Goal: Task Accomplishment & Management: Use online tool/utility

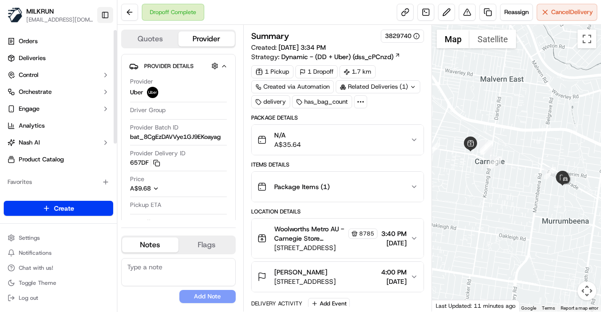
click at [102, 20] on button "Toggle Sidebar" at bounding box center [105, 15] width 16 height 16
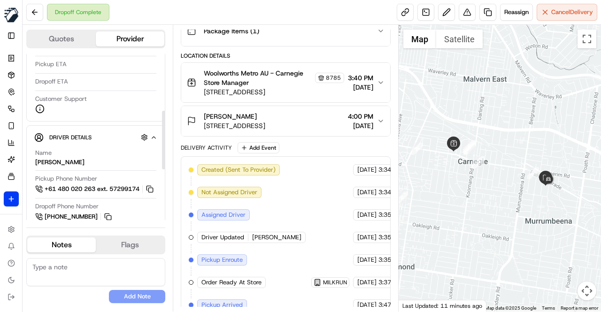
scroll to position [188, 0]
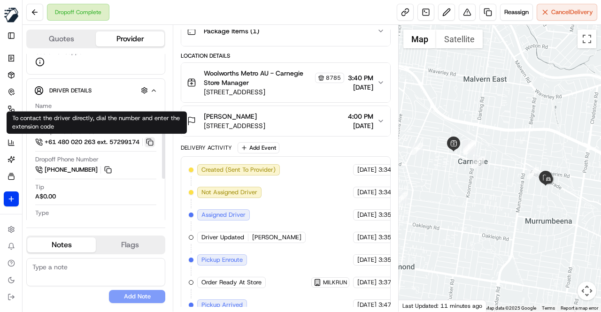
click at [153, 140] on button at bounding box center [150, 142] width 10 height 10
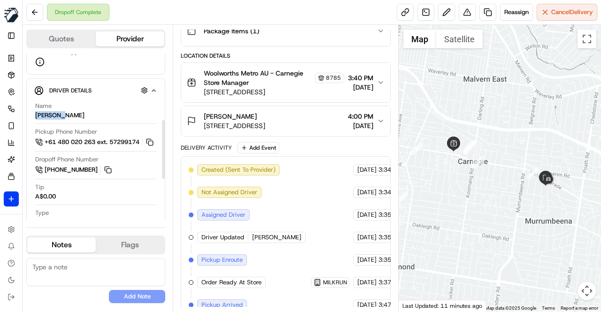
drag, startPoint x: 61, startPoint y: 114, endPoint x: 35, endPoint y: 117, distance: 26.9
click at [35, 117] on div "Name MITUL H. Pickup Phone Number +61 480 020 263 ext. 57299174 Dropoff Phone N…" at bounding box center [95, 216] width 123 height 236
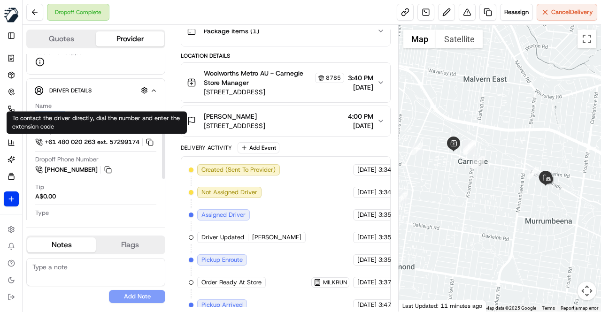
copy div "[PERSON_NAME]"
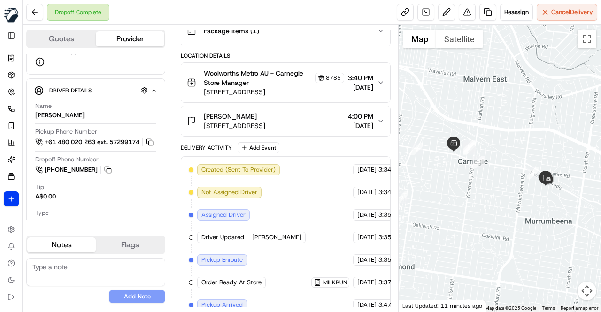
click at [294, 184] on div "Created (Sent To Provider) Uber 20/09/2025 3:34 PM AEST Not Assigned Driver Ube…" at bounding box center [286, 282] width 194 height 237
click at [299, 199] on div "Created (Sent To Provider) Uber 20/09/2025 3:34 PM AEST Not Assigned Driver Ube…" at bounding box center [286, 282] width 194 height 237
click at [298, 200] on div "Created (Sent To Provider) Uber 20/09/2025 3:34 PM AEST Not Assigned Driver Ube…" at bounding box center [286, 282] width 194 height 237
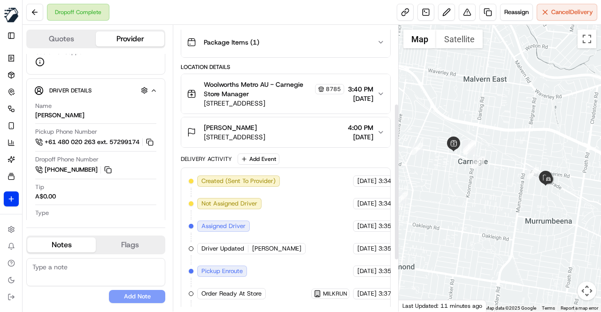
scroll to position [143, 0]
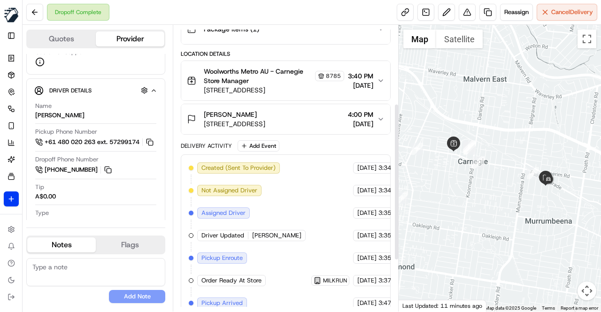
click at [290, 202] on div "Created (Sent To Provider) Uber 20/09/2025 3:34 PM AEST Not Assigned Driver Ube…" at bounding box center [286, 280] width 194 height 237
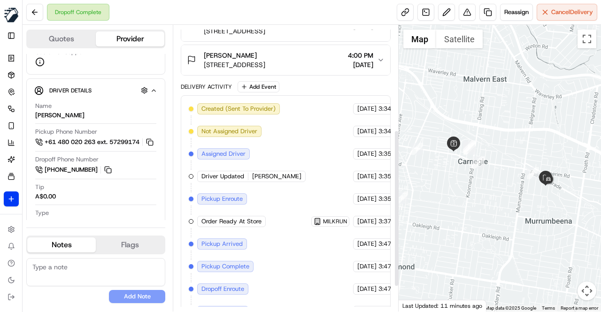
scroll to position [237, 0]
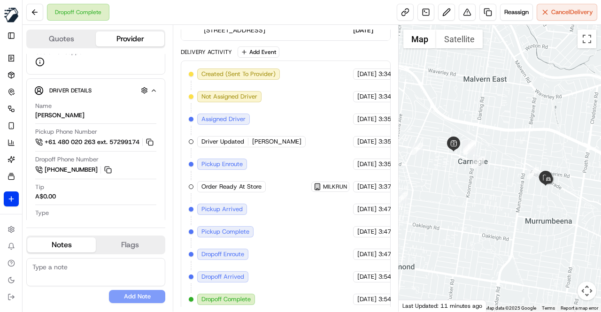
click at [302, 156] on div "Created (Sent To Provider) Uber 20/09/2025 3:34 PM AEST Not Assigned Driver Ube…" at bounding box center [286, 187] width 194 height 237
click at [300, 152] on div "Created (Sent To Provider) Uber 20/09/2025 3:34 PM AEST Not Assigned Driver Ube…" at bounding box center [286, 187] width 194 height 237
click at [294, 152] on div "Created (Sent To Provider) Uber 20/09/2025 3:34 PM AEST Not Assigned Driver Ube…" at bounding box center [286, 187] width 194 height 237
click at [292, 152] on div "Created (Sent To Provider) Uber 20/09/2025 3:34 PM AEST Not Assigned Driver Ube…" at bounding box center [286, 187] width 194 height 237
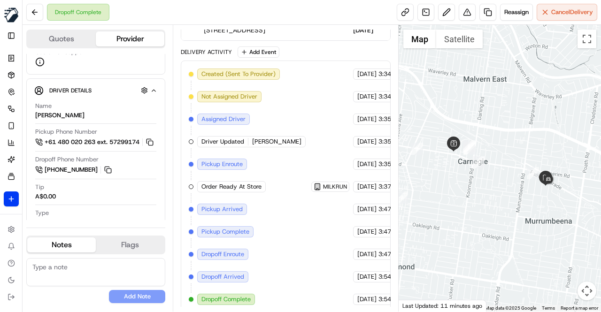
click at [292, 152] on div "Created (Sent To Provider) Uber 20/09/2025 3:34 PM AEST Not Assigned Driver Ube…" at bounding box center [286, 187] width 194 height 237
click at [291, 146] on div "Created (Sent To Provider) Uber 20/09/2025 3:34 PM AEST Not Assigned Driver Ube…" at bounding box center [286, 187] width 194 height 237
click at [221, 9] on div "Dropoff Complete Reassign Cancel Delivery" at bounding box center [312, 12] width 578 height 25
click at [282, 130] on div "Created (Sent To Provider) Uber 20/09/2025 3:34 PM AEST Not Assigned Driver Ube…" at bounding box center [286, 187] width 194 height 237
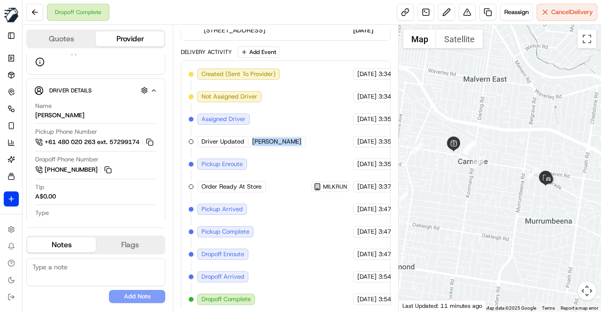
click at [282, 130] on div "Created (Sent To Provider) Uber 20/09/2025 3:34 PM AEST Not Assigned Driver Ube…" at bounding box center [286, 187] width 194 height 237
click at [278, 117] on div "Created (Sent To Provider) Uber 20/09/2025 3:34 PM AEST Not Assigned Driver Ube…" at bounding box center [286, 187] width 194 height 237
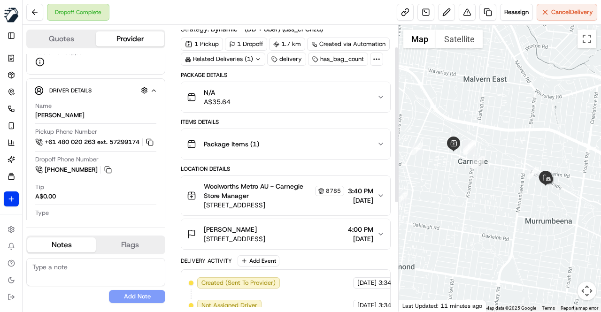
scroll to position [49, 0]
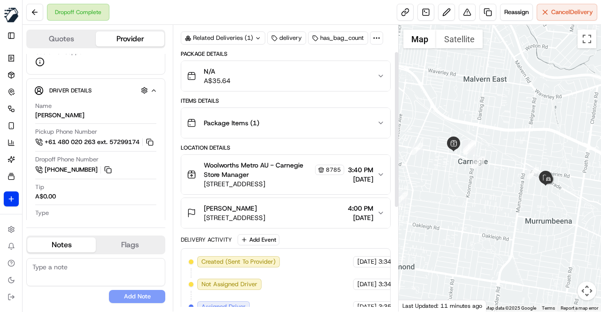
click at [277, 141] on div "Package Details N/A A$35.64 Items Details Package Items ( 1 ) Location Details …" at bounding box center [286, 275] width 210 height 451
click at [264, 5] on div "Dropoff Complete Reassign Cancel Delivery" at bounding box center [312, 12] width 578 height 25
click at [254, 12] on div "Dropoff Complete Reassign Cancel Delivery" at bounding box center [312, 12] width 578 height 25
click at [249, 52] on div "Package Details" at bounding box center [286, 54] width 210 height 8
click at [245, 18] on div "Dropoff Complete Reassign Cancel Delivery" at bounding box center [312, 12] width 578 height 25
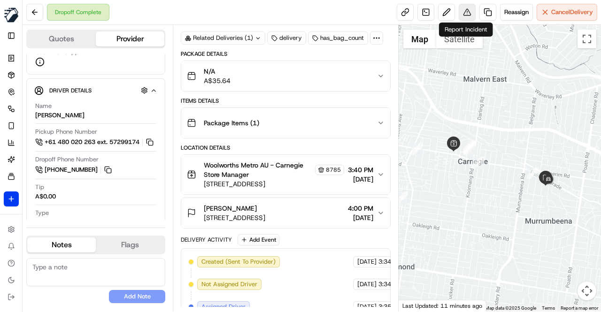
click at [468, 9] on button at bounding box center [467, 12] width 17 height 17
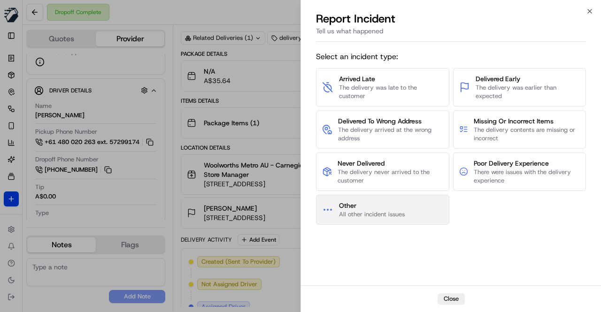
click at [394, 204] on span "Other" at bounding box center [372, 205] width 66 height 9
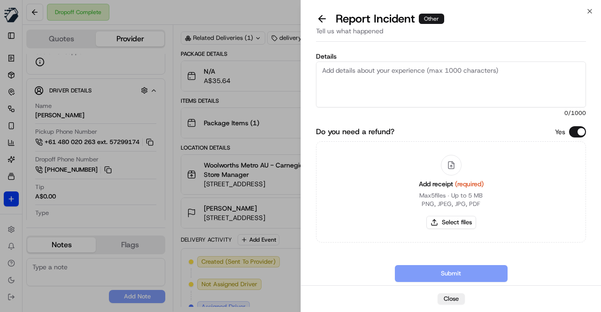
click at [387, 81] on textarea "Details" at bounding box center [451, 84] width 270 height 46
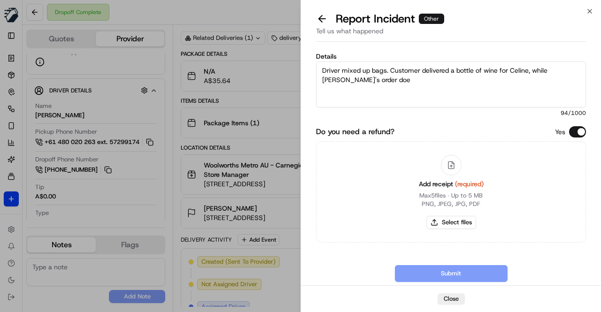
click at [499, 71] on textarea "Driver mixed up bags. Customer delivered a bottle of wine for Celine, while Cel…" at bounding box center [451, 84] width 270 height 46
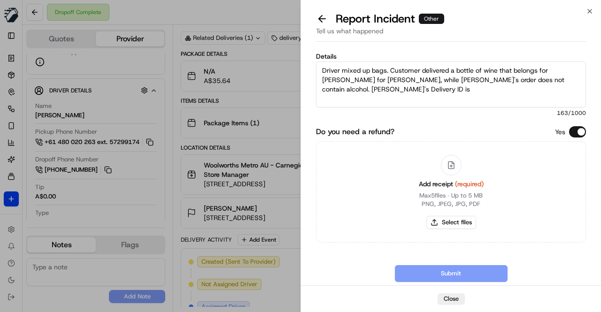
paste textarea "AEDC7"
click at [568, 69] on textarea "Driver mixed up bags. Customer delivered a bottle of wine that belongs for Sara…" at bounding box center [451, 84] width 270 height 46
click at [323, 78] on textarea "Driver mixed up bags. Customer delivered a bottle of wine that belongs for Sara…" at bounding box center [451, 84] width 270 height 46
click at [577, 79] on textarea "Driver mixed up bags. Customer delivered a bottle of wine that belongs for Sara…" at bounding box center [451, 84] width 270 height 46
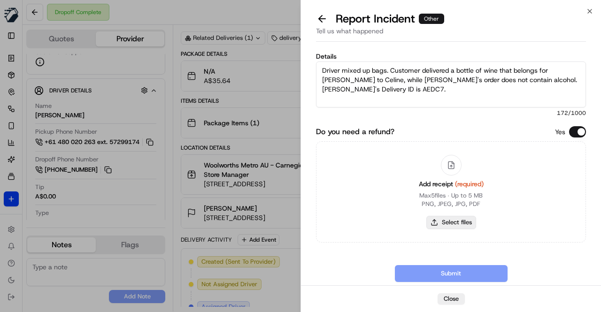
type textarea "Driver mixed up bags. Customer delivered a bottle of wine that belongs for Sara…"
click at [456, 221] on button "Select files" at bounding box center [451, 222] width 50 height 13
type input "C:\fakepath\Invoice Celine 2025-09-20.pdf"
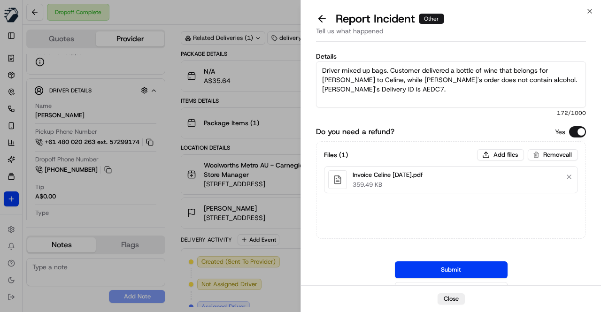
click at [439, 89] on textarea "Driver mixed up bags. Customer delivered a bottle of wine that belongs for Sara…" at bounding box center [451, 84] width 270 height 46
click at [579, 78] on textarea "Driver mixed up bags. Customer delivered a bottle of wine that belongs for Sara…" at bounding box center [451, 84] width 270 height 46
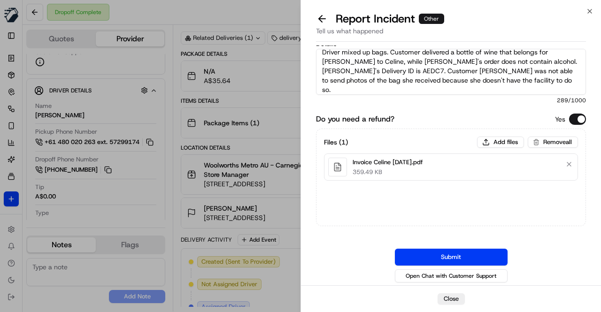
scroll to position [15, 0]
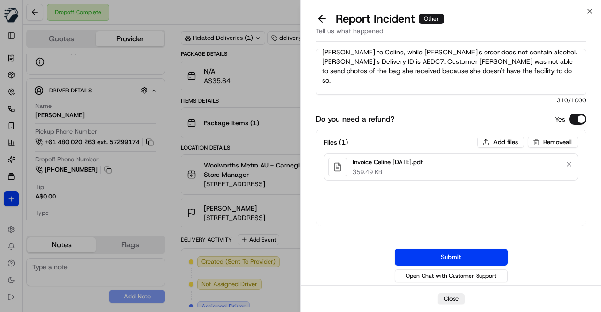
click at [402, 93] on textarea "Driver mixed up bags. Customer delivered a bottle of wine that belongs for Sara…" at bounding box center [451, 72] width 270 height 46
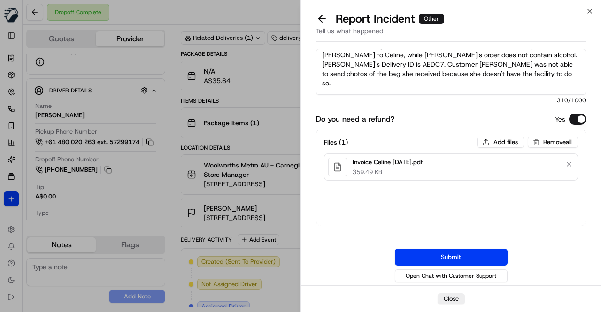
scroll to position [19, 0]
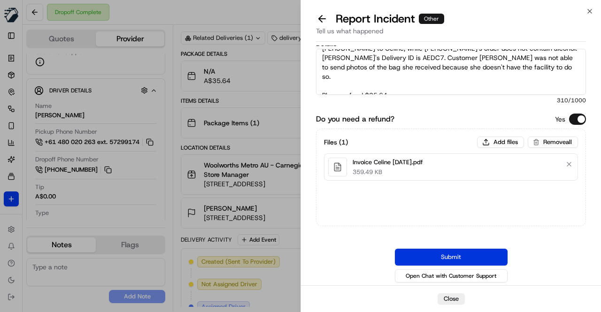
type textarea "Driver mixed up bags. Customer delivered a bottle of wine that belongs for Sara…"
click at [437, 256] on button "Submit" at bounding box center [451, 257] width 113 height 17
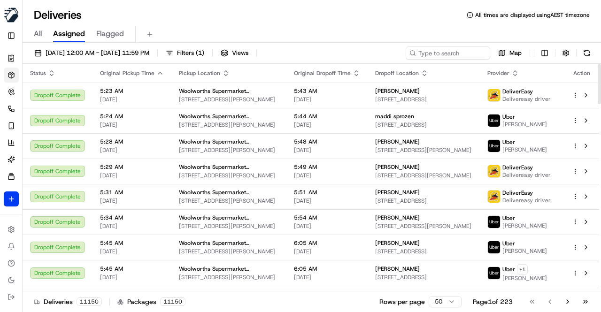
click at [414, 55] on icon at bounding box center [412, 53] width 7 height 7
click at [414, 53] on circle at bounding box center [412, 53] width 4 height 4
click at [421, 52] on input at bounding box center [433, 52] width 113 height 13
paste input "[PERSON_NAME]"
type input "[PERSON_NAME]"
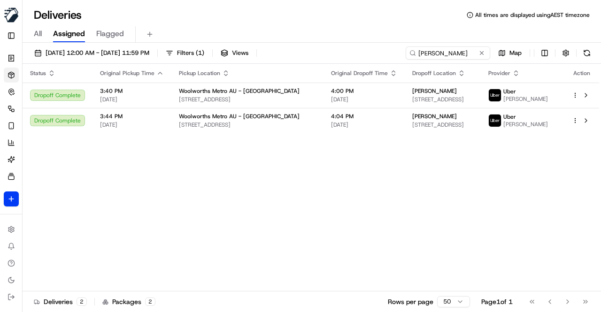
drag, startPoint x: 295, startPoint y: 170, endPoint x: 286, endPoint y: 171, distance: 8.5
click at [293, 171] on div "Status Original Pickup Time Pickup Location Original Dropoff Time Dropoff Locat…" at bounding box center [311, 178] width 576 height 228
click at [328, 159] on div "Status Original Pickup Time Pickup Location Original Dropoff Time Dropoff Locat…" at bounding box center [311, 178] width 576 height 228
click at [290, 174] on div "Status Original Pickup Time Pickup Location Original Dropoff Time Dropoff Locat…" at bounding box center [311, 178] width 576 height 228
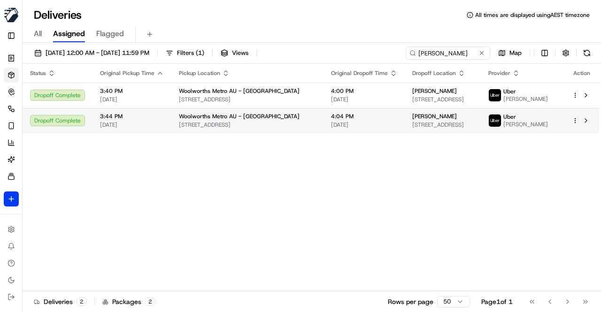
click at [323, 131] on td "4:04 PM 20/09/2025" at bounding box center [363, 120] width 81 height 25
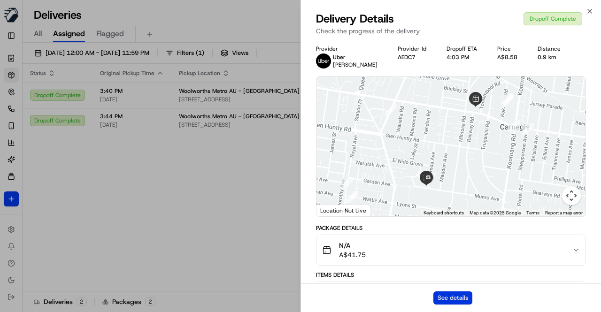
click at [468, 298] on button "See details" at bounding box center [452, 298] width 39 height 13
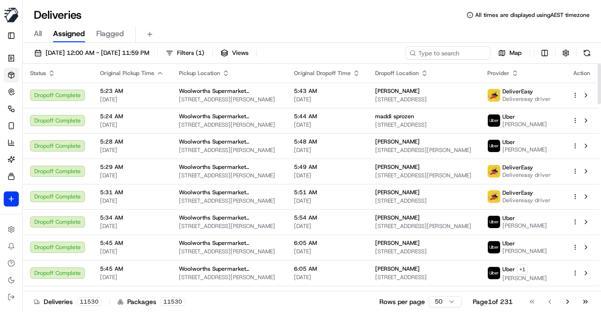
click at [379, 32] on div "All Assigned Flagged" at bounding box center [312, 34] width 578 height 16
click at [431, 53] on input at bounding box center [433, 52] width 113 height 13
paste input "fd0a1519-cb95-435b-9608-41dbbc1697e7"
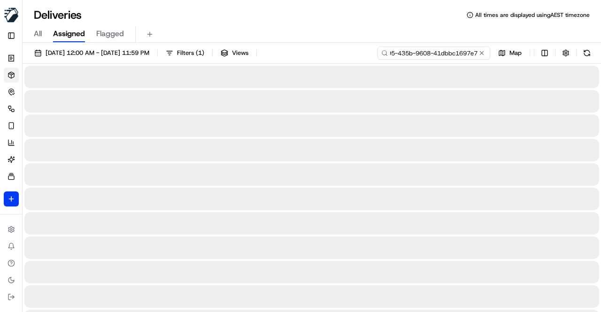
type input "fd0a1519-cb95-435b-9608-41dbbc1697e7"
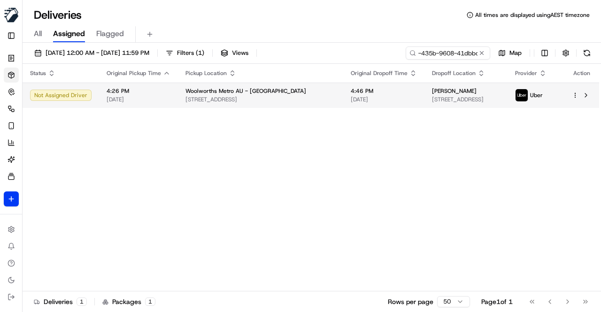
click at [241, 96] on span "[STREET_ADDRESS]" at bounding box center [260, 100] width 150 height 8
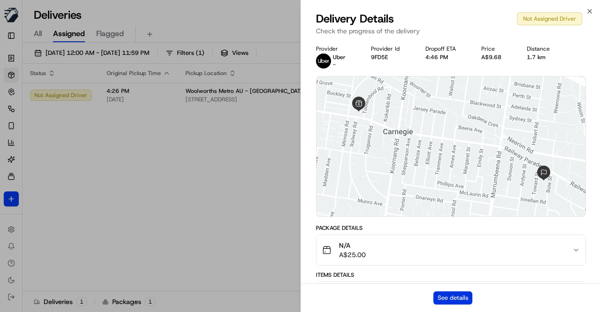
click at [449, 299] on button "See details" at bounding box center [452, 298] width 39 height 13
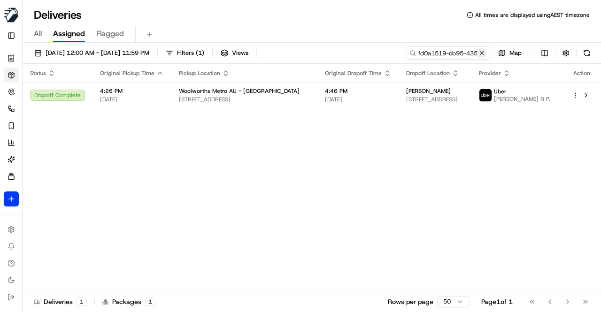
click at [481, 51] on button at bounding box center [481, 52] width 9 height 9
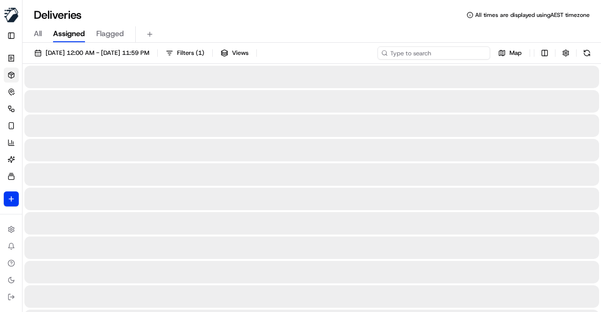
click at [441, 54] on input at bounding box center [433, 52] width 113 height 13
paste input "f418c676-23b6-449a-94f9-29604d680f5f"
type input "f418c676-23b6-449a-94f9-29604d680f5f"
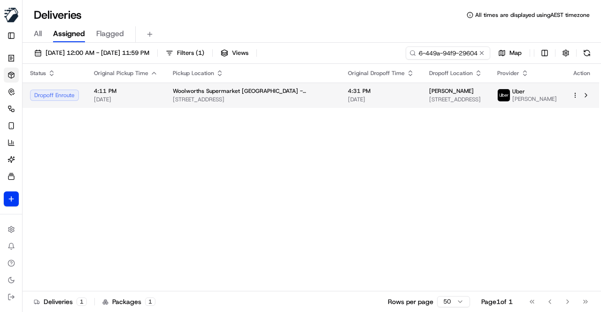
click at [282, 95] on td "Woolworths Supermarket NZ - Ferrymead 999 Ferry Rd, Christchurch, Canterbury 80…" at bounding box center [252, 95] width 175 height 25
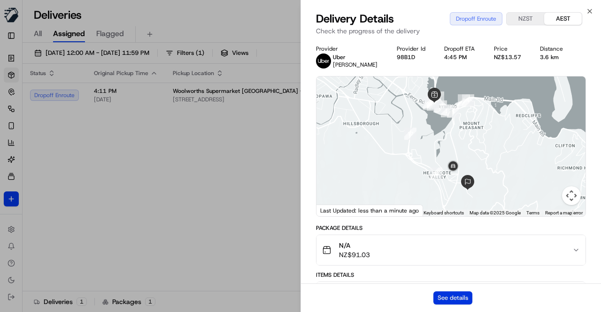
click at [445, 299] on button "See details" at bounding box center [452, 298] width 39 height 13
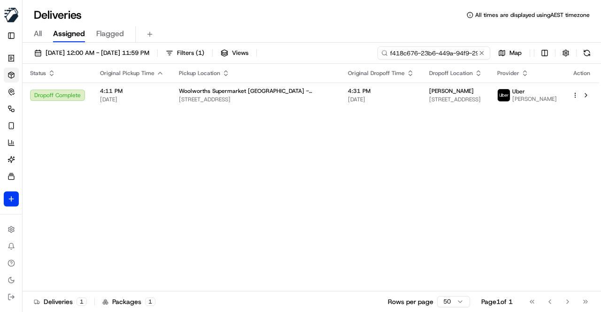
click at [482, 57] on input "f418c676-23b6-449a-94f9-29604d680f5f" at bounding box center [433, 52] width 113 height 13
click at [479, 52] on button at bounding box center [481, 52] width 9 height 9
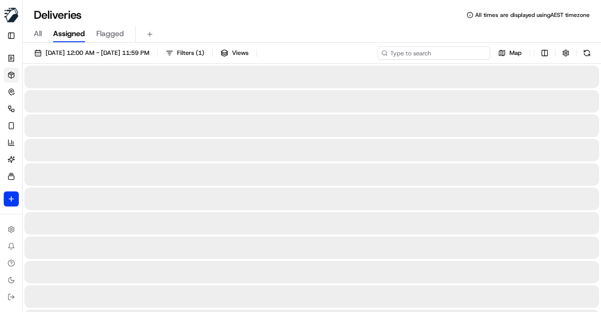
click at [455, 54] on input at bounding box center [433, 52] width 113 height 13
paste input "77dc9936-cb38-4b38-8189-9db31ec4e77d"
type input "77dc9936-cb38-4b38-8189-9db31ec4e77d"
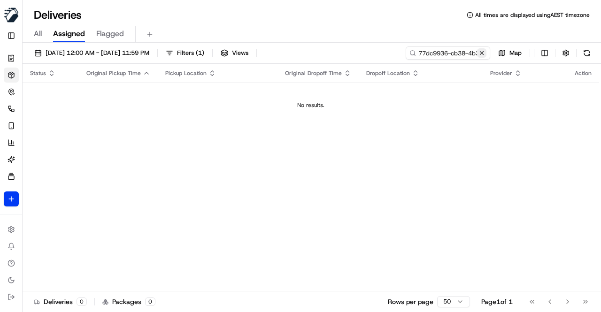
click at [483, 53] on button at bounding box center [481, 52] width 9 height 9
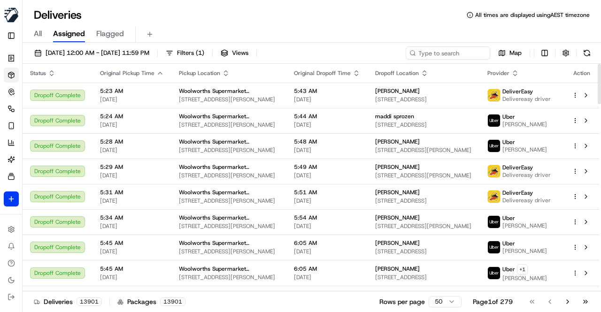
click at [292, 45] on div "20/09/2025 12:00 AM - 20/09/2025 11:59 PM Filters ( 1 ) Views Map Status Origin…" at bounding box center [312, 178] width 578 height 271
click at [308, 33] on div "All Assigned Flagged" at bounding box center [312, 34] width 578 height 16
click at [446, 54] on input at bounding box center [433, 52] width 113 height 13
paste input "8eaedffc-b620-4c27-b5d6-6bd3acadb57c"
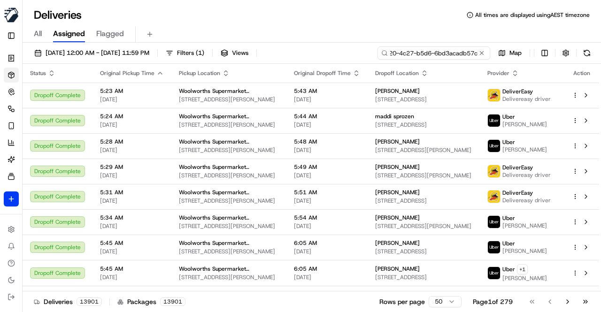
type input "8eaedffc-b620-4c27-b5d6-6bd3acadb57c"
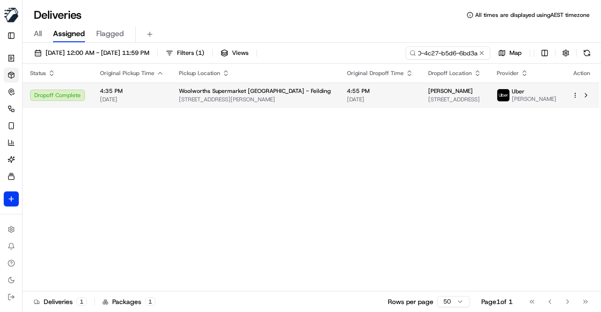
click at [273, 95] on span "Woolworths Supermarket NZ - Feilding" at bounding box center [255, 91] width 152 height 8
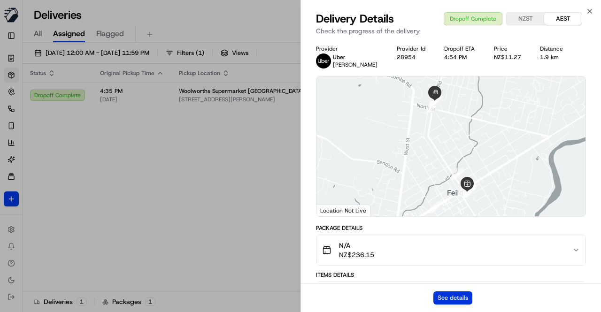
click at [457, 300] on button "See details" at bounding box center [452, 298] width 39 height 13
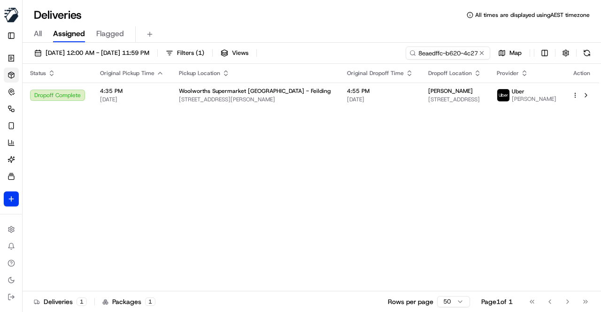
click at [224, 147] on div "Status Original Pickup Time Pickup Location Original Dropoff Time Dropoff Locat…" at bounding box center [311, 178] width 576 height 228
click at [226, 200] on div "Status Original Pickup Time Pickup Location Original Dropoff Time Dropoff Locat…" at bounding box center [311, 178] width 576 height 228
click at [483, 53] on button at bounding box center [481, 52] width 9 height 9
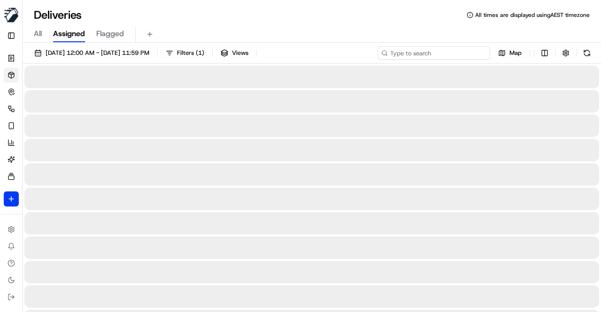
click at [445, 51] on input at bounding box center [433, 52] width 113 height 13
paste input "8ec40779-c832-4235-a489-fe00158bdb8c"
type input "8ec40779-c832-4235-a489-fe00158bdb8c"
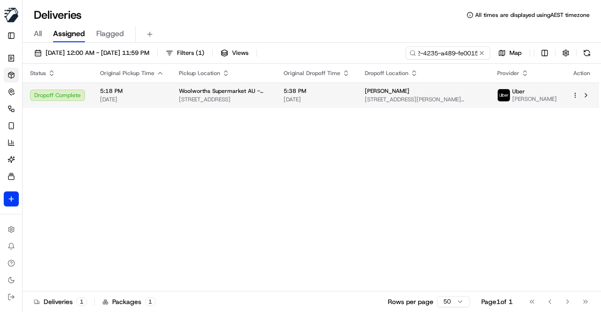
click at [259, 95] on span "Woolworths Supermarket AU - Carrara" at bounding box center [224, 91] width 90 height 8
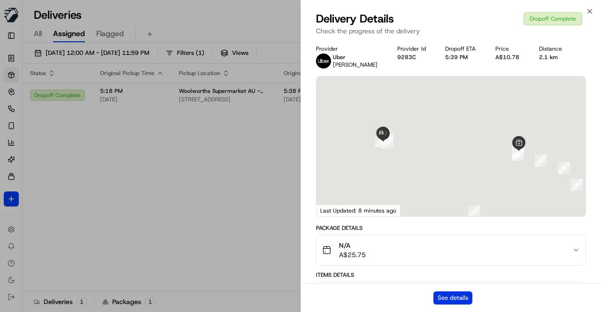
click at [450, 298] on button "See details" at bounding box center [452, 298] width 39 height 13
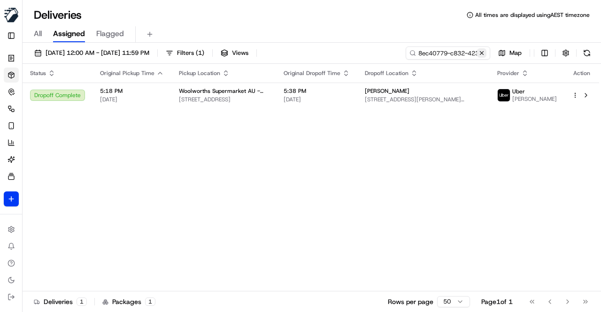
click at [482, 52] on button at bounding box center [481, 52] width 9 height 9
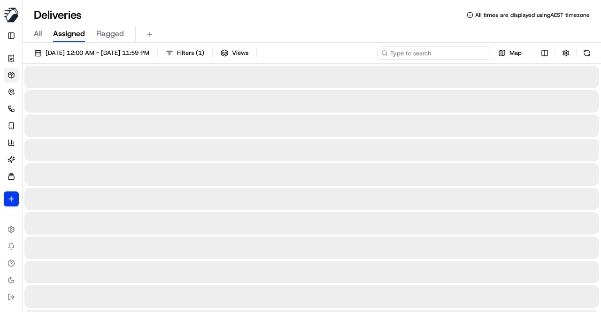
click at [438, 51] on input at bounding box center [433, 52] width 113 height 13
paste input "f8096513-c1b4-4c78-b7c2-2fc4697d1147"
type input "f8096513-c1b4-4c78-b7c2-2fc4697d1147"
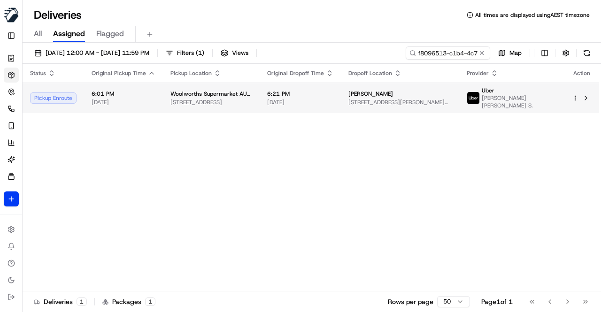
click at [289, 99] on span "[DATE]" at bounding box center [300, 103] width 66 height 8
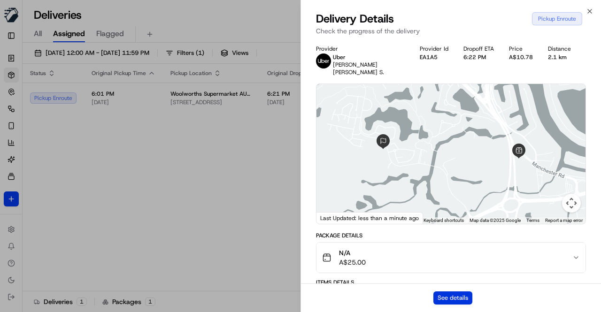
click at [446, 297] on button "See details" at bounding box center [452, 298] width 39 height 13
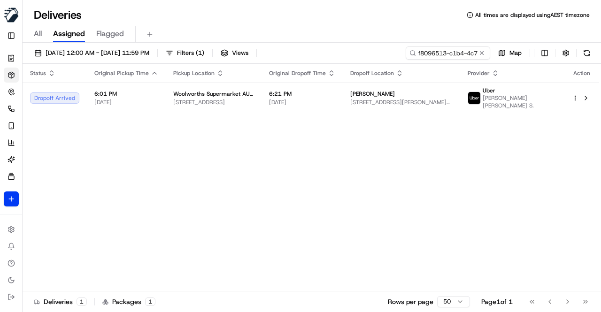
click at [225, 161] on div "Status Original Pickup Time Pickup Location Original Dropoff Time Dropoff Locat…" at bounding box center [311, 178] width 576 height 228
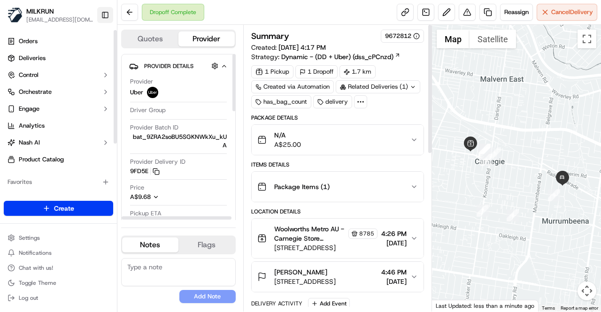
click at [103, 18] on button "Toggle Sidebar" at bounding box center [105, 15] width 16 height 16
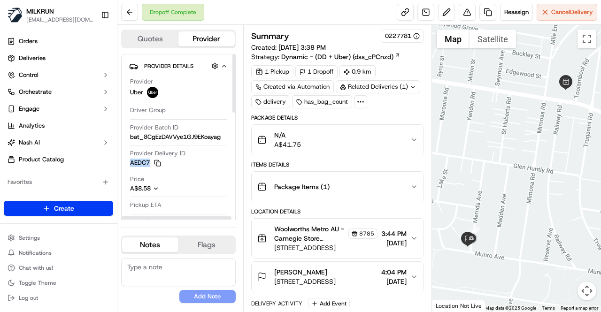
drag, startPoint x: 131, startPoint y: 163, endPoint x: 148, endPoint y: 164, distance: 16.4
click at [148, 164] on button "AEDC7 Copy del_24gAogWHTlq48vLyX-rtxw AEDC7" at bounding box center [145, 163] width 31 height 8
copy button "AEDC7"
click at [42, 57] on span "Deliveries" at bounding box center [32, 58] width 27 height 8
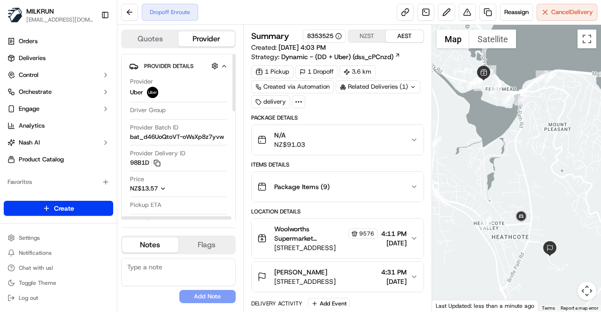
click at [108, 15] on button "Toggle Sidebar" at bounding box center [105, 15] width 16 height 16
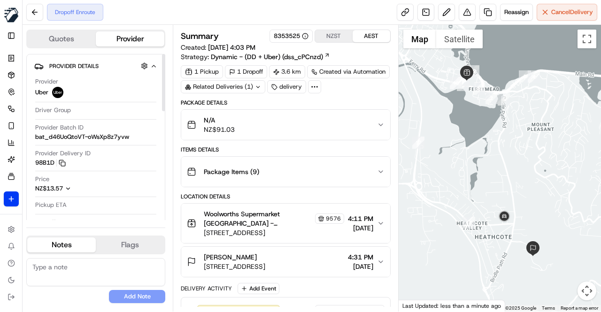
click at [252, 14] on div "Dropoff Enroute Reassign Cancel Delivery" at bounding box center [312, 12] width 578 height 25
click at [319, 11] on div "Dropoff Enroute Reassign Cancel Delivery" at bounding box center [312, 12] width 578 height 25
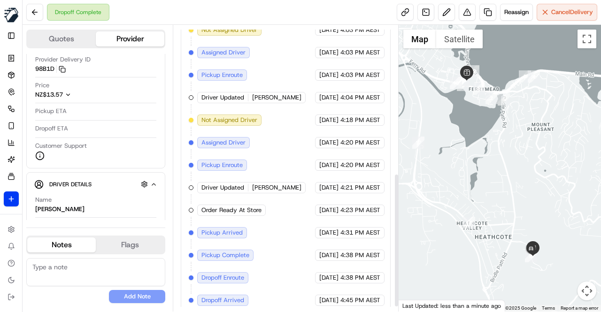
scroll to position [326, 0]
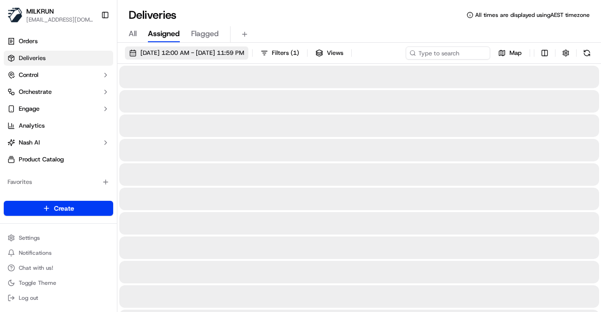
click at [176, 54] on span "[DATE] 12:00 AM - [DATE] 11:59 PM" at bounding box center [192, 53] width 104 height 8
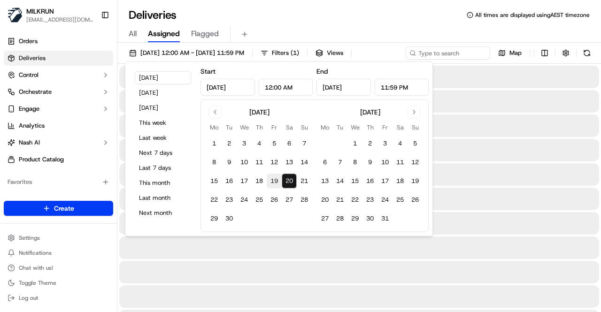
click at [277, 182] on button "19" at bounding box center [274, 181] width 15 height 15
type input "[DATE]"
click at [324, 33] on div "All Assigned Flagged" at bounding box center [358, 34] width 483 height 16
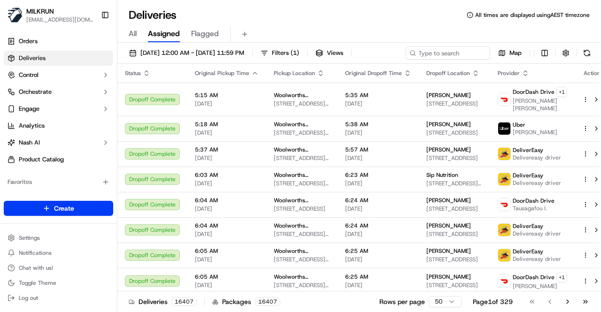
click at [412, 51] on circle at bounding box center [412, 53] width 4 height 4
click at [416, 51] on icon at bounding box center [412, 53] width 7 height 7
click at [421, 51] on div "[DATE] 12:00 AM - [DATE] 11:59 PM Filters ( 1 ) Views Map" at bounding box center [358, 54] width 483 height 17
click at [377, 60] on input at bounding box center [433, 52] width 113 height 13
paste input "77dc9936-cb38-4b38-8189-9db31ec4e77d"
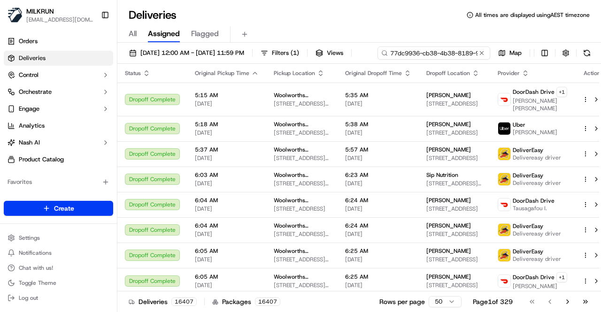
scroll to position [0, 46]
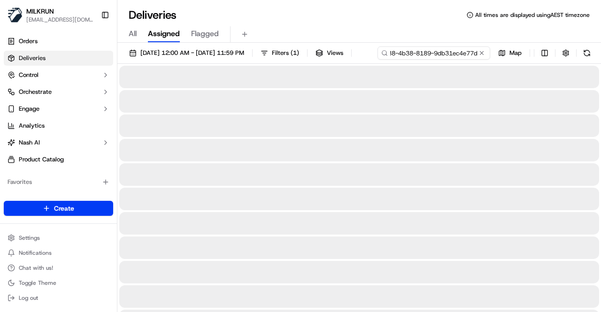
type input "77dc9936-cb38-4b38-8189-9db31ec4e77d"
click at [107, 17] on button "Toggle Sidebar" at bounding box center [105, 15] width 16 height 16
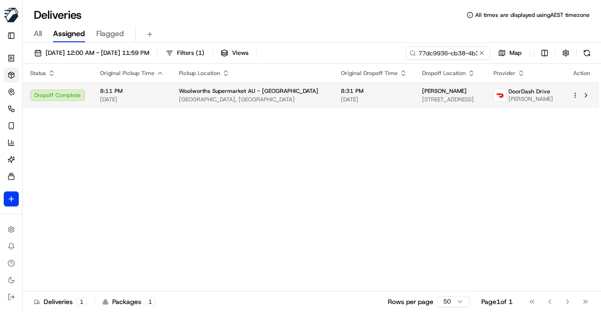
click at [333, 96] on td "8:31 PM [DATE]" at bounding box center [373, 95] width 81 height 25
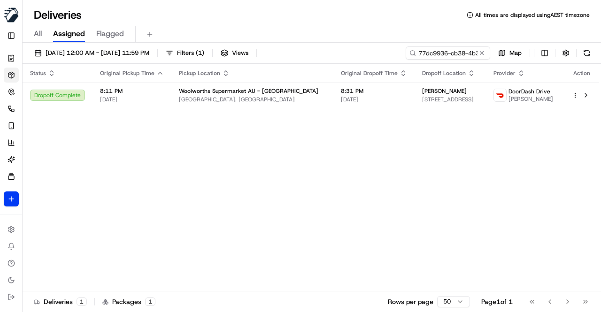
click at [320, 150] on div "Status Original Pickup Time Pickup Location Original Dropoff Time Dropoff Locat…" at bounding box center [311, 178] width 576 height 228
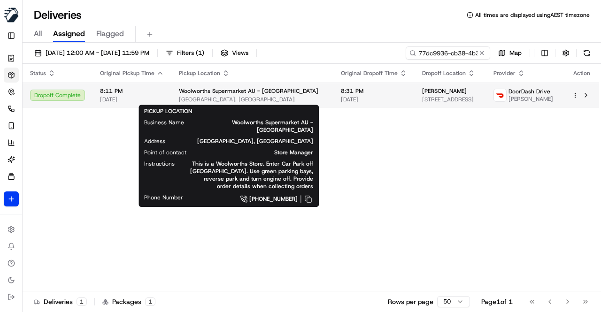
click at [262, 101] on span "[GEOGRAPHIC_DATA], [GEOGRAPHIC_DATA]" at bounding box center [252, 100] width 147 height 8
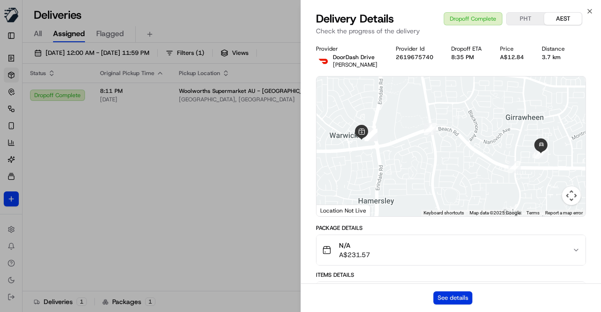
click at [459, 297] on button "See details" at bounding box center [452, 298] width 39 height 13
drag, startPoint x: 234, startPoint y: 169, endPoint x: 265, endPoint y: 157, distance: 32.9
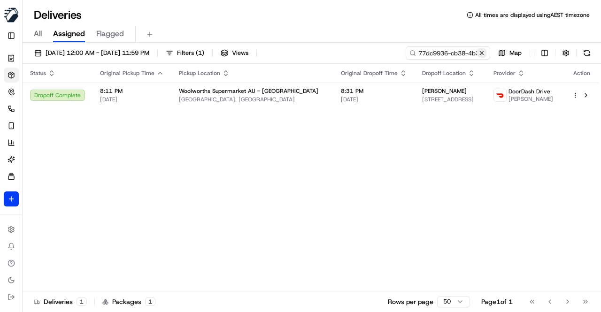
click at [483, 52] on button at bounding box center [481, 52] width 9 height 9
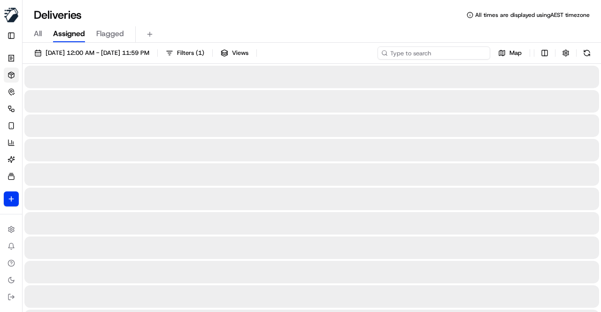
click at [439, 56] on input at bounding box center [433, 52] width 113 height 13
paste input "[PERSON_NAME]"
type input "[PERSON_NAME]"
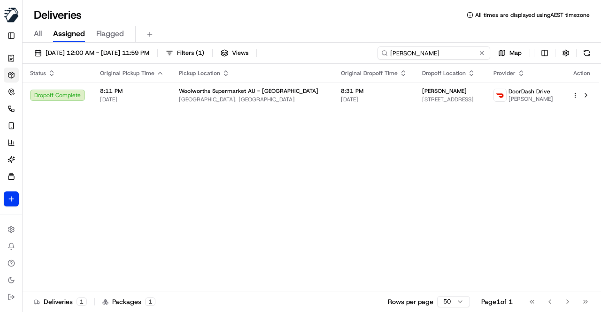
click at [419, 51] on input "[PERSON_NAME]" at bounding box center [433, 52] width 113 height 13
drag, startPoint x: 432, startPoint y: 54, endPoint x: 368, endPoint y: 50, distance: 64.9
click at [368, 50] on div "[DATE] 12:00 AM - [DATE] 11:59 PM Filters ( 1 ) Views Won K. Map" at bounding box center [312, 54] width 578 height 17
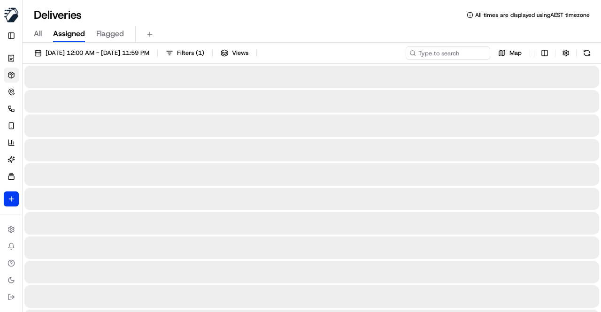
click at [317, 27] on div "All Assigned Flagged" at bounding box center [312, 34] width 578 height 16
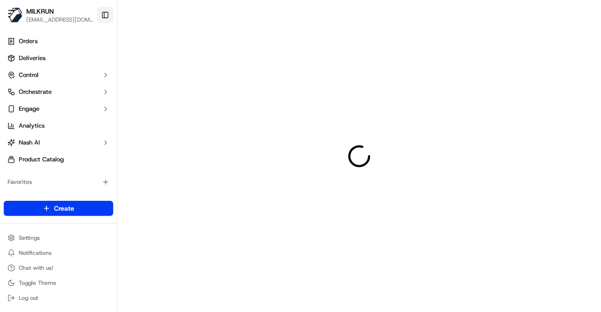
click at [102, 15] on button "Toggle Sidebar" at bounding box center [105, 15] width 16 height 16
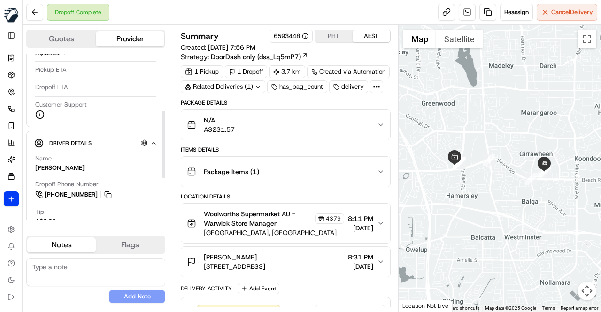
scroll to position [141, 0]
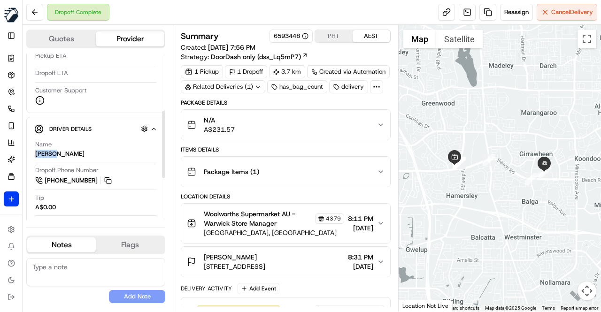
drag, startPoint x: 57, startPoint y: 153, endPoint x: 35, endPoint y: 155, distance: 22.6
click at [35, 155] on div "Name Won K. Dropoff Phone Number +61 483 947 395 Tip A$0.00 Type Make Volkswage…" at bounding box center [95, 228] width 123 height 183
copy div "Won K."
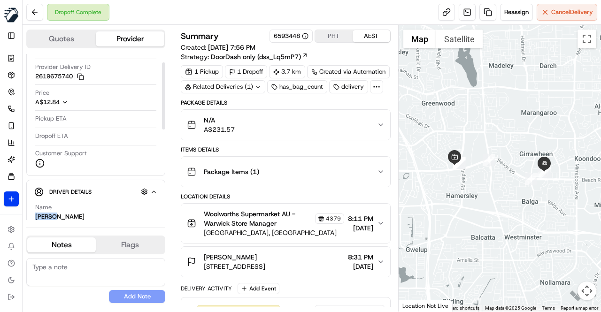
scroll to position [0, 0]
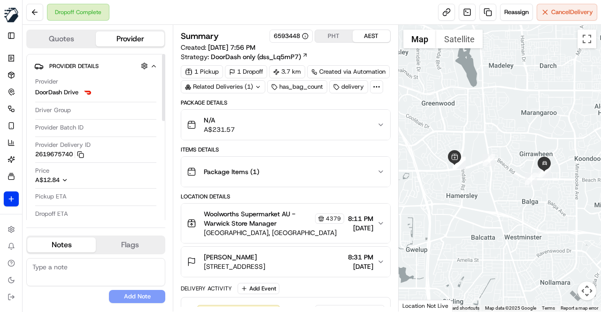
drag, startPoint x: 75, startPoint y: 154, endPoint x: 51, endPoint y: 153, distance: 24.0
click at [53, 154] on button "2619675740 Copy a087d38b-5267-4670-b517-e22ea967d4f2_2619675740" at bounding box center [59, 154] width 49 height 8
drag, startPoint x: 35, startPoint y: 153, endPoint x: 73, endPoint y: 153, distance: 38.5
click at [73, 153] on button "2619675740 Copy a087d38b-5267-4670-b517-e22ea967d4f2_2619675740" at bounding box center [59, 154] width 49 height 8
copy button "2619675740"
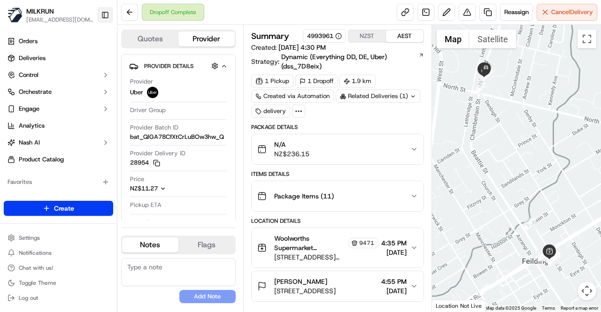
click at [102, 11] on button "Toggle Sidebar" at bounding box center [105, 15] width 16 height 16
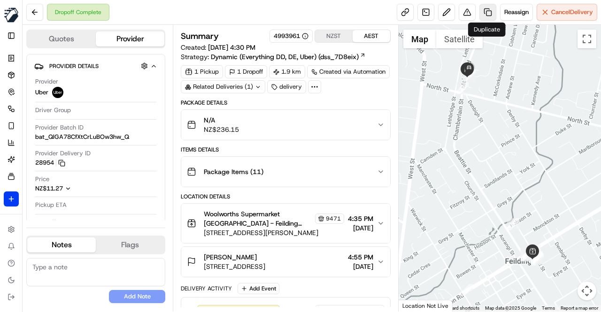
click at [483, 13] on link at bounding box center [487, 12] width 17 height 17
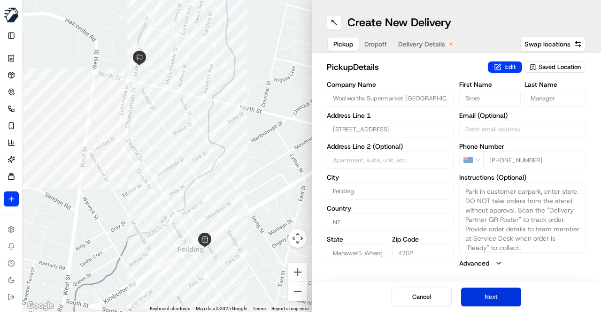
click at [476, 294] on button "Next" at bounding box center [491, 297] width 60 height 19
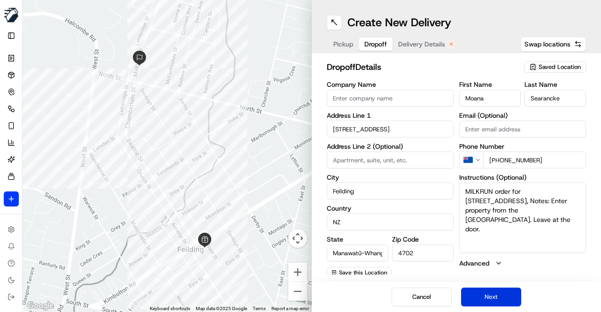
click at [478, 295] on button "Next" at bounding box center [491, 297] width 60 height 19
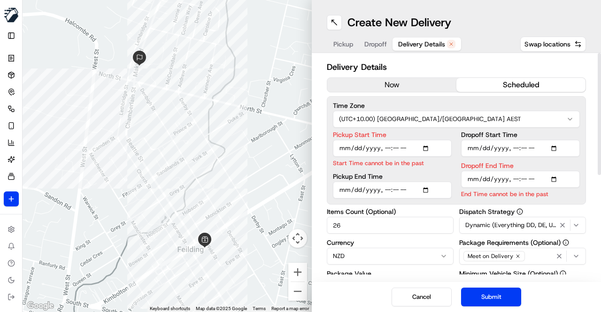
click at [386, 82] on button "now" at bounding box center [391, 85] width 129 height 14
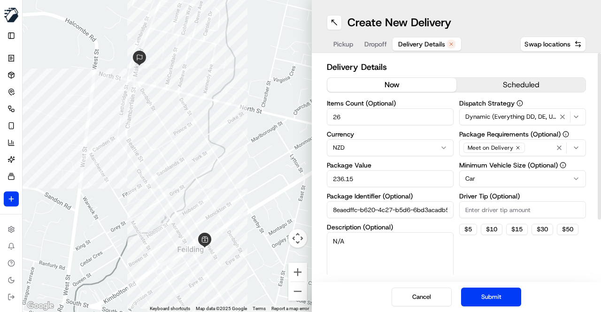
click at [356, 115] on input "26" at bounding box center [390, 116] width 127 height 17
drag, startPoint x: 371, startPoint y: 116, endPoint x: 305, endPoint y: 117, distance: 65.7
click at [305, 117] on div "← Move left → Move right ↑ Move up ↓ Move down + Zoom in - Zoom out Home Jump l…" at bounding box center [312, 156] width 578 height 312
type input "1"
click at [360, 181] on input "236.15" at bounding box center [390, 178] width 127 height 17
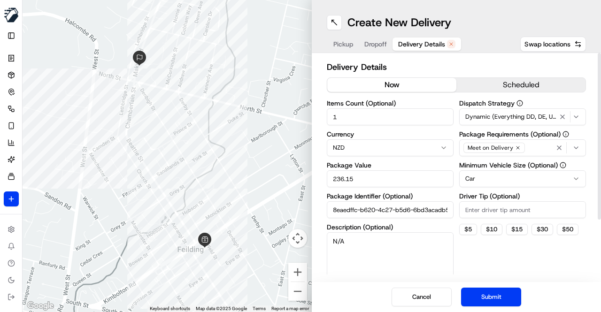
drag, startPoint x: 368, startPoint y: 179, endPoint x: 320, endPoint y: 183, distance: 48.0
click at [320, 183] on div "Delivery Details now scheduled Items Count (Optional) 1 Currency NZD Package Va…" at bounding box center [456, 167] width 289 height 229
type input "10"
click at [348, 250] on textarea "N/A" at bounding box center [390, 258] width 127 height 53
drag, startPoint x: 361, startPoint y: 248, endPoint x: 281, endPoint y: 247, distance: 79.3
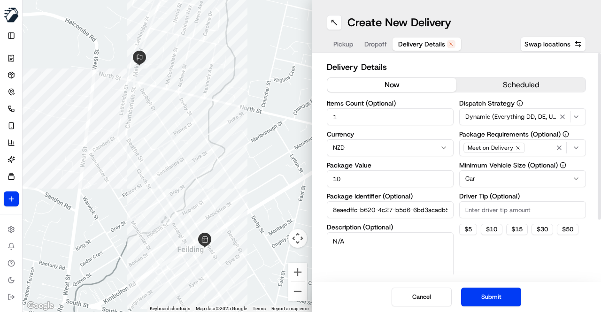
click at [281, 247] on div "← Move left → Move right ↑ Move up ↓ Move down + Zoom in - Zoom out Home Jump l…" at bounding box center [312, 156] width 578 height 312
type textarea "1"
click at [424, 248] on textarea "Pick up bag(s) left at store" at bounding box center [390, 258] width 127 height 53
type textarea "Pick up bag(s) left at store"
click at [487, 254] on div "Dispatch Strategy Dynamic (Everything DD, DE, Uber) Package Requirements (Optio…" at bounding box center [522, 192] width 127 height 185
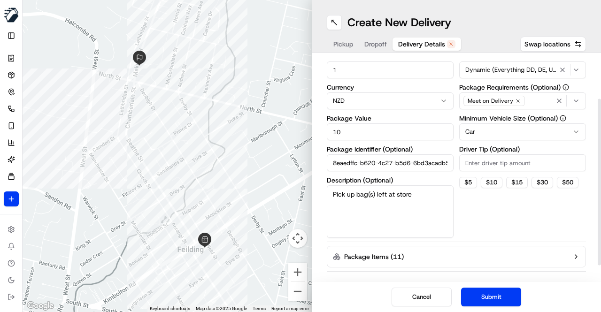
scroll to position [81, 0]
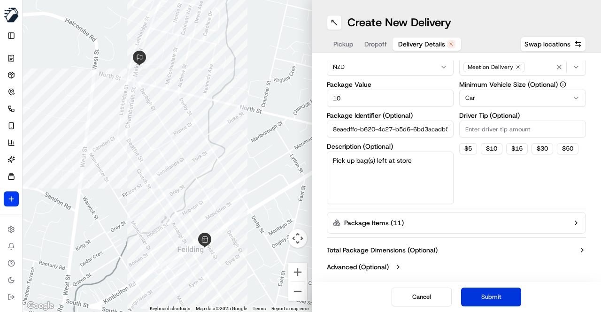
click at [486, 295] on button "Submit" at bounding box center [491, 297] width 60 height 19
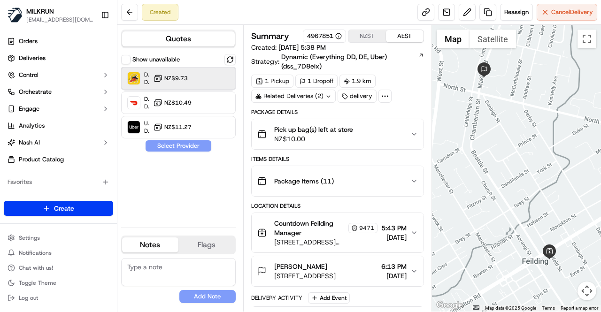
click at [206, 77] on div "DeliverEasy Dropoff ETA 56 minutes NZ$9.73" at bounding box center [178, 78] width 115 height 23
click at [187, 146] on button "Assign Provider" at bounding box center [178, 145] width 67 height 11
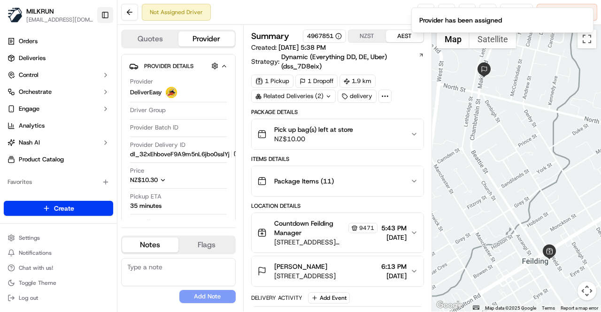
click at [105, 10] on button "Toggle Sidebar" at bounding box center [105, 15] width 16 height 16
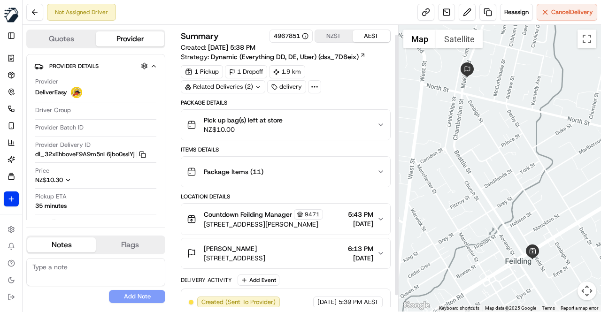
scroll to position [28, 0]
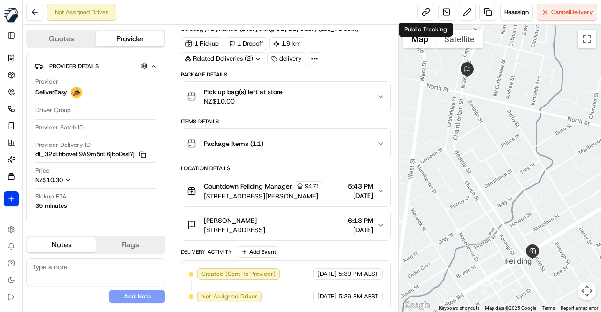
click at [316, 167] on div "Location Details" at bounding box center [286, 169] width 210 height 8
click at [307, 120] on div "Items Details" at bounding box center [286, 122] width 210 height 8
click at [310, 118] on div "Items Details" at bounding box center [286, 122] width 210 height 8
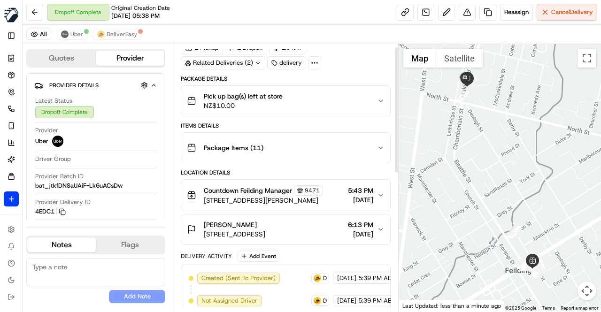
scroll to position [0, 0]
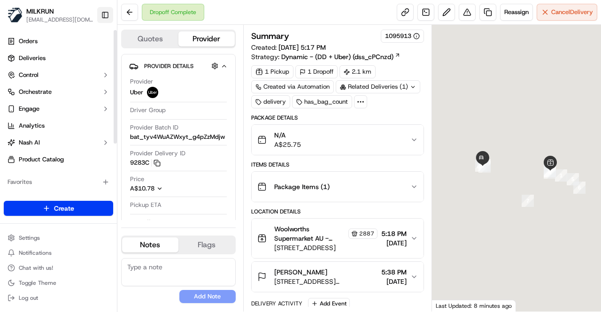
click at [104, 15] on button "Toggle Sidebar" at bounding box center [105, 15] width 16 height 16
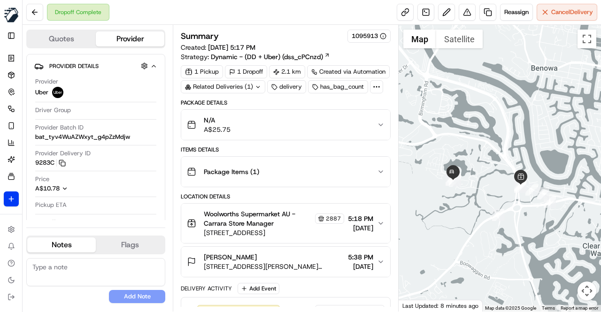
drag, startPoint x: 453, startPoint y: 207, endPoint x: 443, endPoint y: 222, distance: 18.1
click at [442, 222] on div at bounding box center [500, 168] width 202 height 287
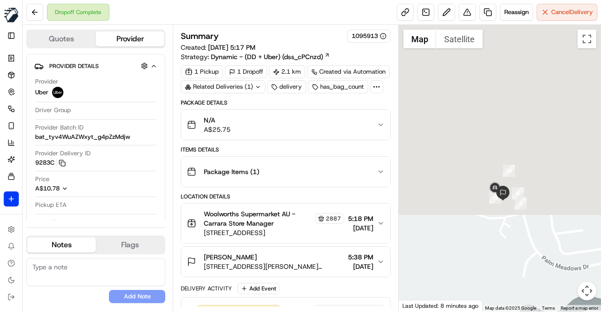
drag, startPoint x: 475, startPoint y: 109, endPoint x: 483, endPoint y: 323, distance: 214.2
click at [483, 312] on html "MILKRUN ytandyonolay@woolworths.com.au Toggle Sidebar Orders Deliveries Control…" at bounding box center [300, 156] width 601 height 312
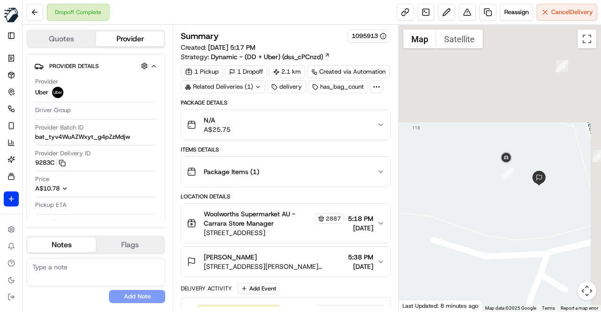
drag, startPoint x: 490, startPoint y: 165, endPoint x: 477, endPoint y: 333, distance: 169.0
click at [477, 312] on html "MILKRUN ytandyonolay@woolworths.com.au Toggle Sidebar Orders Deliveries Control…" at bounding box center [300, 156] width 601 height 312
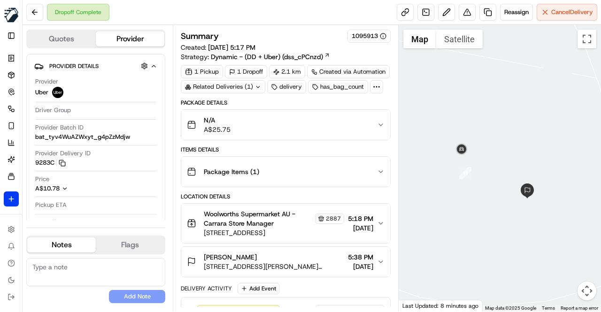
drag, startPoint x: 515, startPoint y: 213, endPoint x: 442, endPoint y: 275, distance: 96.0
click at [442, 275] on div at bounding box center [500, 168] width 202 height 287
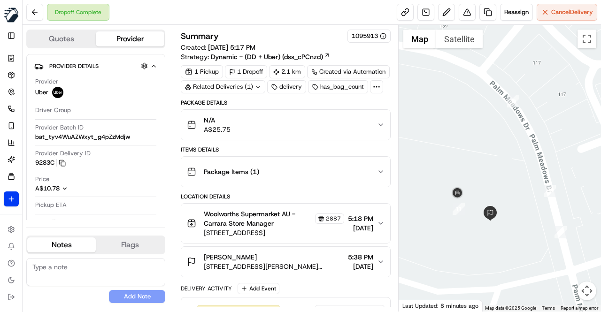
drag, startPoint x: 468, startPoint y: 264, endPoint x: 456, endPoint y: 257, distance: 14.5
click at [456, 257] on div at bounding box center [500, 168] width 202 height 287
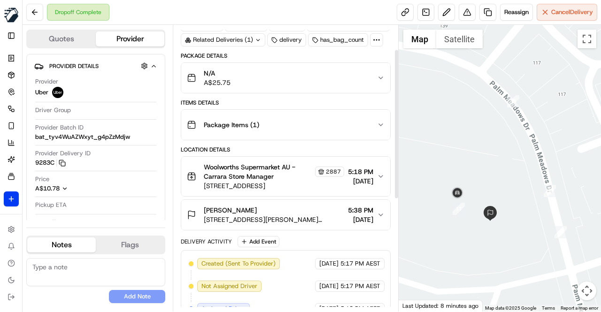
click at [314, 212] on div "Abbey Browne" at bounding box center [274, 210] width 140 height 9
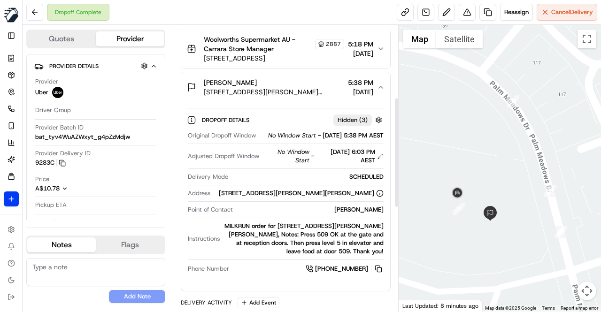
scroll to position [188, 0]
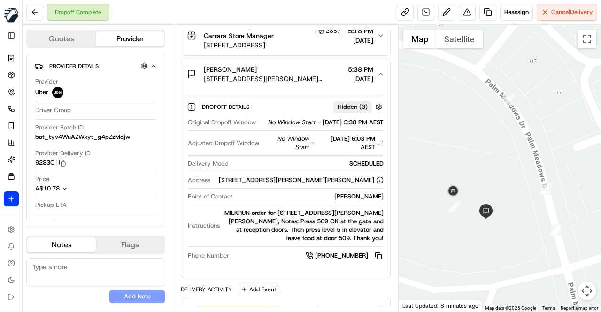
drag, startPoint x: 466, startPoint y: 257, endPoint x: 460, endPoint y: 255, distance: 5.5
click at [460, 255] on div at bounding box center [500, 168] width 202 height 287
click at [308, 234] on div "MILKRUN order for 112 Palm Meadows Dr, Carrara, QLD 4211, AU, Notes: Press 509 …" at bounding box center [303, 226] width 160 height 34
click at [339, 230] on div "MILKRUN order for 112 Palm Meadows Dr, Carrara, QLD 4211, AU, Notes: Press 509 …" at bounding box center [303, 226] width 160 height 34
click at [335, 230] on div "MILKRUN order for 112 Palm Meadows Dr, Carrara, QLD 4211, AU, Notes: Press 509 …" at bounding box center [303, 226] width 160 height 34
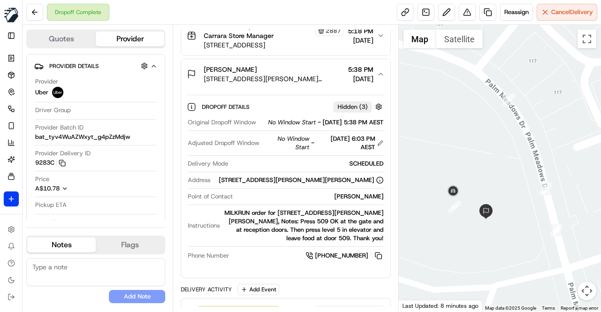
click at [324, 231] on div "MILKRUN order for 112 Palm Meadows Dr, Carrara, QLD 4211, AU, Notes: Press 509 …" at bounding box center [303, 226] width 160 height 34
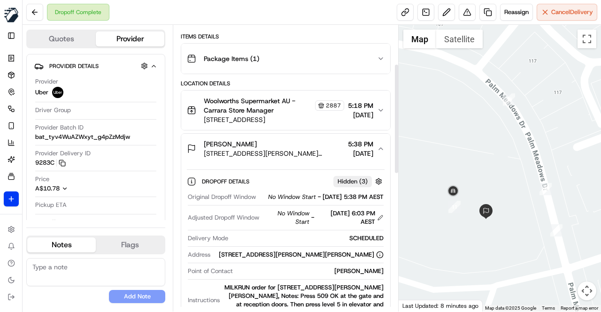
scroll to position [94, 0]
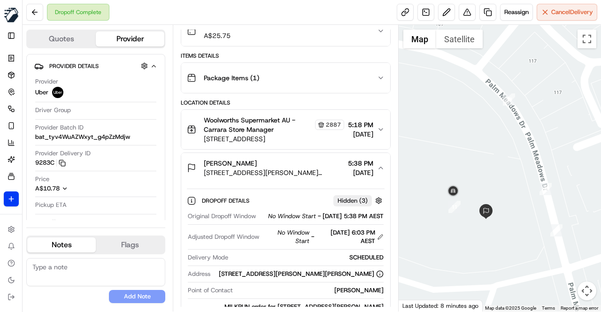
click at [323, 78] on div "Package Items ( 1 )" at bounding box center [282, 78] width 190 height 19
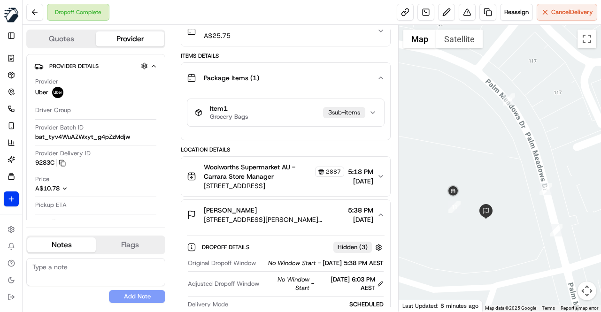
click at [323, 78] on div "Package Items ( 1 )" at bounding box center [282, 78] width 190 height 19
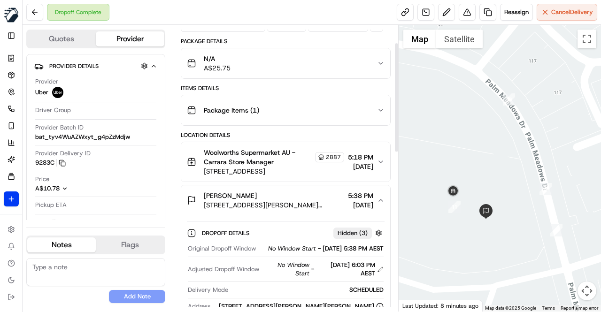
scroll to position [47, 0]
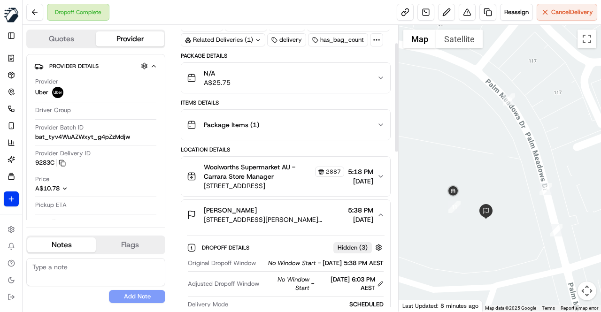
click at [314, 77] on div "N/A A$25.75" at bounding box center [282, 78] width 190 height 19
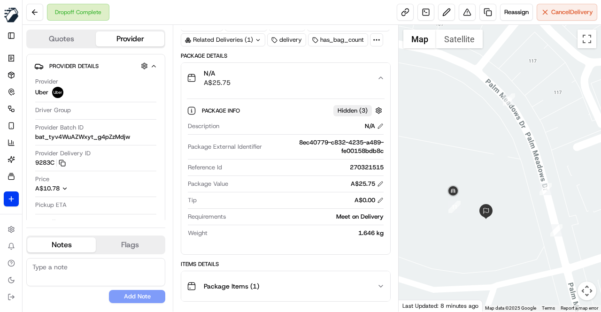
click at [314, 77] on div "N/A A$25.75" at bounding box center [282, 78] width 190 height 19
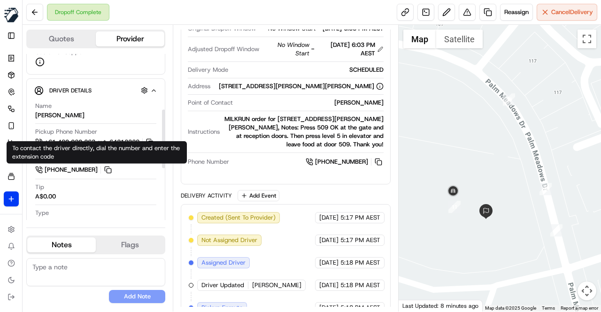
scroll to position [141, 0]
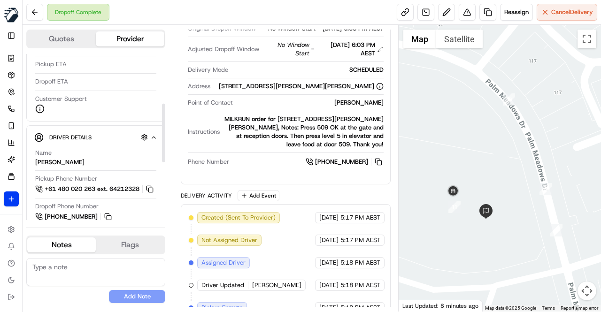
click at [137, 162] on div "Name YI-TONG G." at bounding box center [95, 158] width 121 height 18
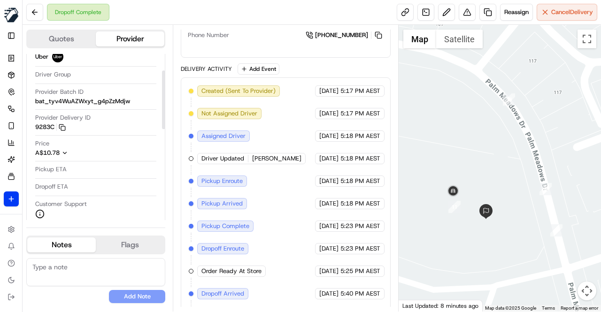
scroll to position [47, 0]
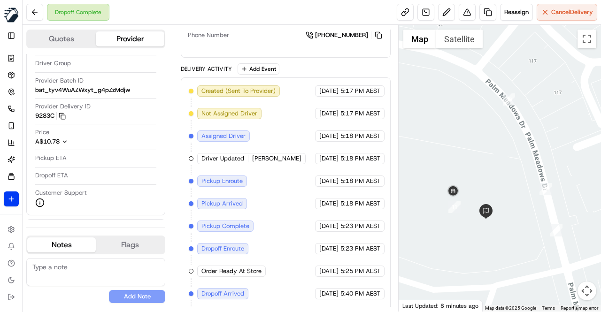
click at [287, 198] on div "Created (Sent To Provider) Uber 20/09/2025 5:17 PM AEST Not Assigned Driver Ube…" at bounding box center [286, 214] width 194 height 259
click at [267, 178] on div "Created (Sent To Provider) Uber 20/09/2025 5:17 PM AEST Not Assigned Driver Ube…" at bounding box center [286, 214] width 194 height 259
click at [252, 177] on div "Created (Sent To Provider) Uber 20/09/2025 5:17 PM AEST Not Assigned Driver Ube…" at bounding box center [286, 214] width 194 height 259
click at [262, 152] on div "Created (Sent To Provider) Uber 20/09/2025 5:17 PM AEST Not Assigned Driver Ube…" at bounding box center [286, 214] width 194 height 259
click at [293, 137] on div "Created (Sent To Provider) Uber 20/09/2025 5:17 PM AEST Not Assigned Driver Ube…" at bounding box center [286, 214] width 194 height 259
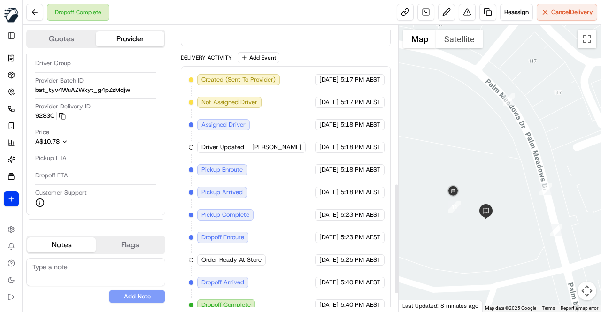
scroll to position [408, 0]
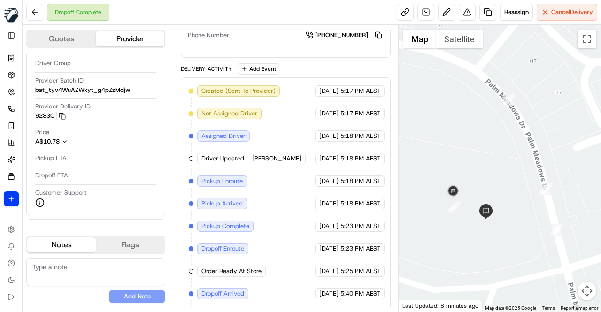
click at [288, 145] on div "Created (Sent To Provider) Uber 20/09/2025 5:17 PM AEST Not Assigned Driver Ube…" at bounding box center [286, 214] width 194 height 259
drag, startPoint x: 283, startPoint y: 162, endPoint x: 252, endPoint y: 160, distance: 31.0
click at [252, 160] on span "YI-TONG G." at bounding box center [276, 158] width 49 height 8
click at [250, 163] on div "Driver Updated YI-TONG G." at bounding box center [251, 158] width 108 height 11
drag, startPoint x: 250, startPoint y: 161, endPoint x: 287, endPoint y: 164, distance: 37.2
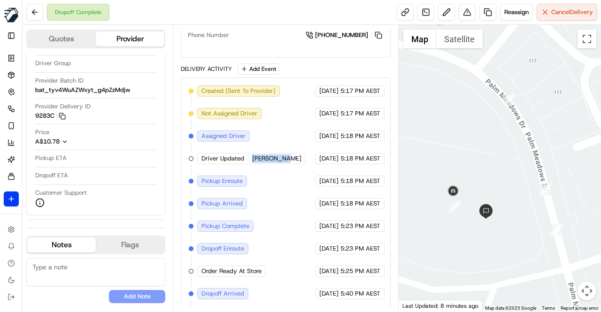
click at [287, 164] on div "Driver Updated YI-TONG G." at bounding box center [251, 158] width 108 height 11
click at [284, 163] on div "Driver Updated YI-TONG G." at bounding box center [251, 158] width 108 height 11
drag, startPoint x: 284, startPoint y: 163, endPoint x: 249, endPoint y: 162, distance: 35.7
click at [249, 162] on div "Driver Updated YI-TONG G." at bounding box center [251, 158] width 108 height 11
click at [248, 162] on div at bounding box center [248, 159] width 0 height 8
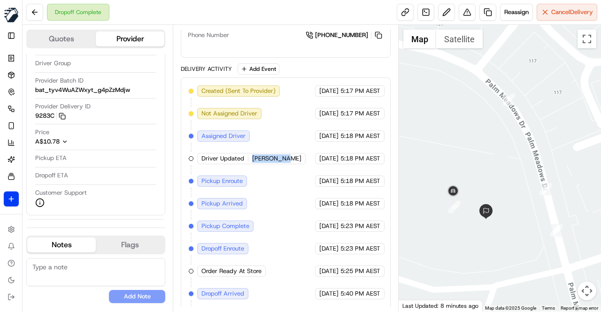
drag, startPoint x: 248, startPoint y: 162, endPoint x: 285, endPoint y: 162, distance: 37.1
click at [285, 162] on div "Driver Updated YI-TONG G." at bounding box center [251, 158] width 108 height 11
click at [294, 163] on div "Created (Sent To Provider) Uber 20/09/2025 5:17 PM AEST Not Assigned Driver Ube…" at bounding box center [286, 214] width 194 height 259
drag, startPoint x: 284, startPoint y: 163, endPoint x: 249, endPoint y: 162, distance: 35.7
click at [249, 162] on div "Driver Updated YI-TONG G." at bounding box center [251, 158] width 108 height 11
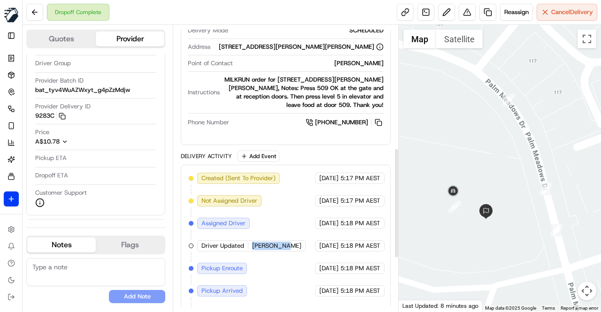
scroll to position [315, 0]
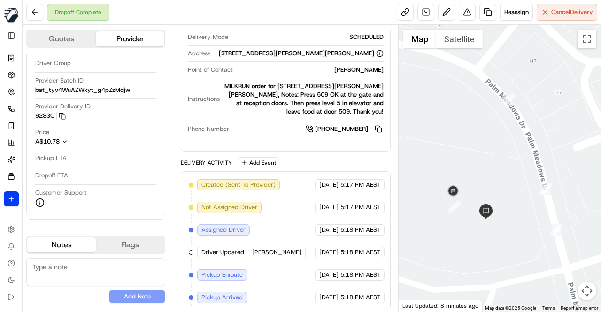
click at [284, 206] on div "Created (Sent To Provider) Uber 20/09/2025 5:17 PM AEST Not Assigned Driver Ube…" at bounding box center [286, 308] width 194 height 259
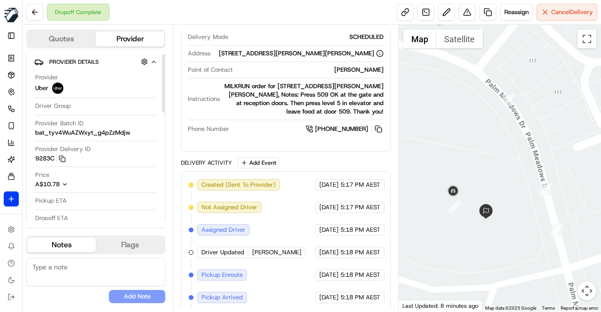
scroll to position [0, 0]
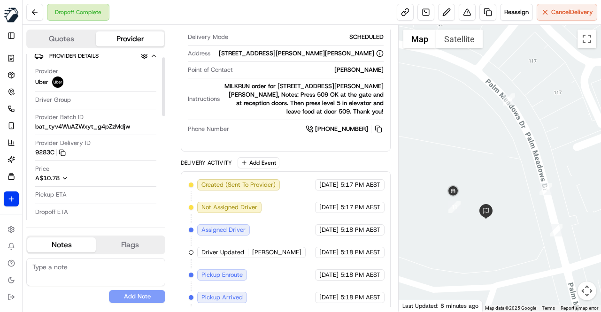
drag, startPoint x: 162, startPoint y: 124, endPoint x: 167, endPoint y: 111, distance: 13.8
click at [165, 111] on div at bounding box center [163, 86] width 3 height 59
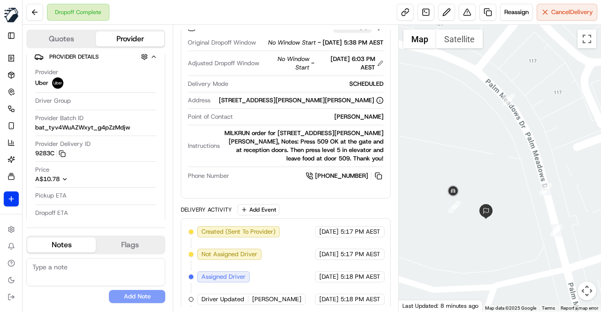
click at [178, 130] on div "Summary 1095913 Created: 20/09/2025 5:17 PM Strategy: Dynamic - (DD + Uber) (ds…" at bounding box center [286, 168] width 226 height 287
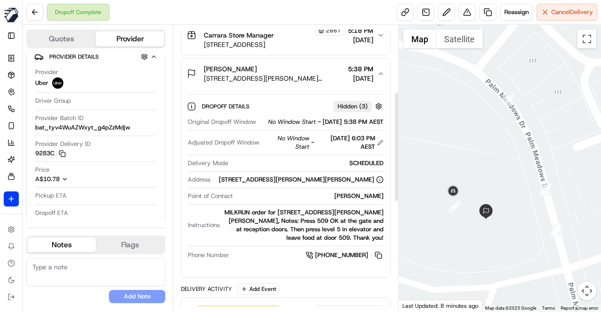
scroll to position [174, 0]
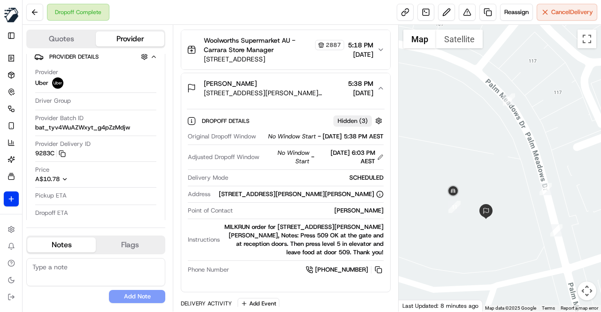
click at [172, 146] on div "Quotes Provider Provider Details Provider Uber Driver Group Provider Batch ID b…" at bounding box center [98, 168] width 150 height 287
click at [176, 158] on div "Summary 1095913 Created: 20/09/2025 5:17 PM Strategy: Dynamic - (DD + Uber) (ds…" at bounding box center [286, 168] width 226 height 287
click at [177, 107] on div "Summary 1095913 Created: 20/09/2025 5:17 PM Strategy: Dynamic - (DD + Uber) (ds…" at bounding box center [286, 168] width 226 height 287
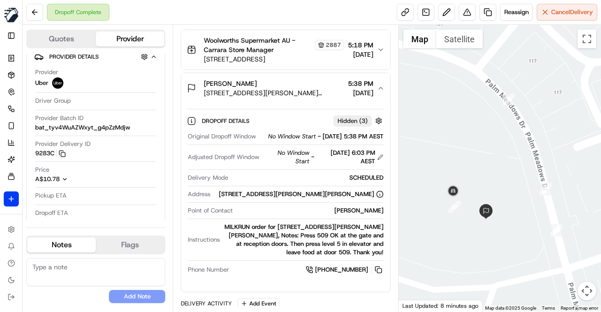
click at [177, 107] on div "Summary 1095913 Created: 20/09/2025 5:17 PM Strategy: Dynamic - (DD + Uber) (ds…" at bounding box center [286, 168] width 226 height 287
click at [279, 235] on div "MILKRUN order for 112 Palm Meadows Dr, Carrara, QLD 4211, AU, Notes: Press 509 …" at bounding box center [303, 240] width 160 height 34
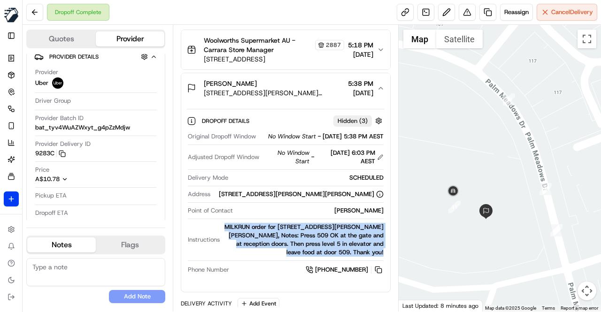
drag, startPoint x: 226, startPoint y: 232, endPoint x: 384, endPoint y: 261, distance: 160.7
click at [384, 261] on div "Original Dropoff Window No Window Start - 20/09/2025 5:38 PM AEST Adjusted Drop…" at bounding box center [286, 204] width 198 height 150
click at [355, 249] on div "MILKRUN order for 112 Palm Meadows Dr, Carrara, QLD 4211, AU, Notes: Press 509 …" at bounding box center [303, 240] width 160 height 34
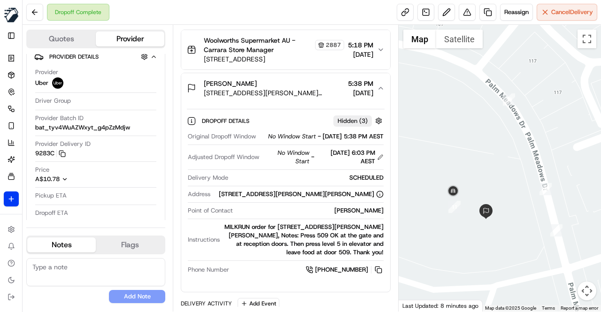
click at [336, 15] on div "Dropoff Complete Reassign Cancel Delivery" at bounding box center [312, 12] width 578 height 25
click at [467, 15] on button at bounding box center [467, 12] width 17 height 17
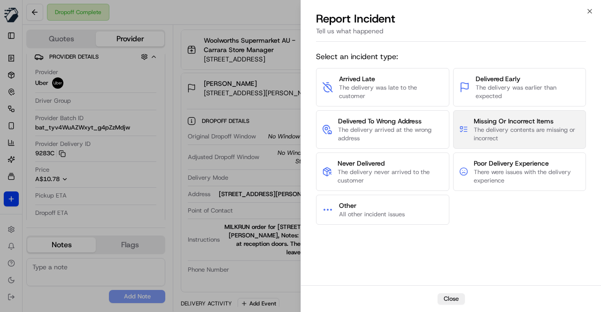
click at [486, 128] on span "The delivery contents are missing or incorrect" at bounding box center [527, 134] width 106 height 17
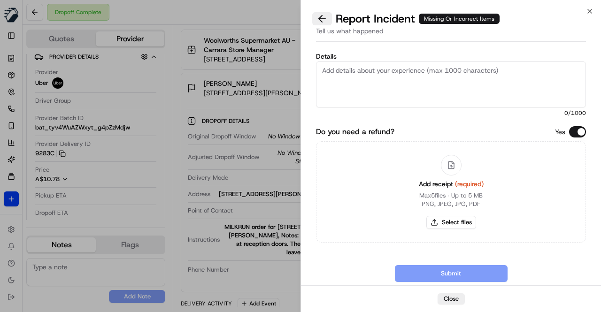
click at [323, 19] on button at bounding box center [322, 18] width 20 height 13
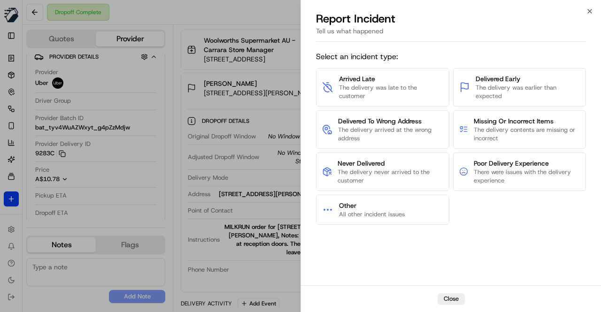
click at [478, 215] on div "Arrived Late The delivery was late to the customer Delivered Early The delivery…" at bounding box center [451, 146] width 270 height 157
drag, startPoint x: 381, startPoint y: 165, endPoint x: 468, endPoint y: 211, distance: 98.7
click at [468, 211] on div "Arrived Late The delivery was late to the customer Delivered Early The delivery…" at bounding box center [451, 146] width 270 height 157
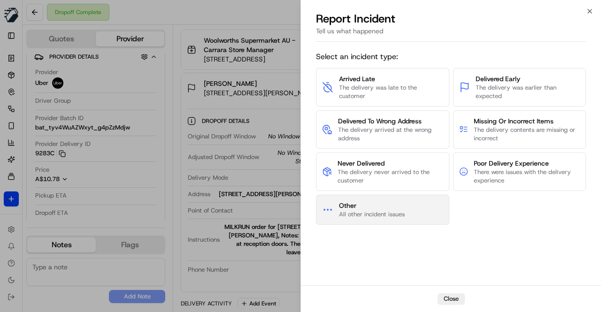
click at [357, 210] on span "All other incident issues" at bounding box center [372, 214] width 66 height 8
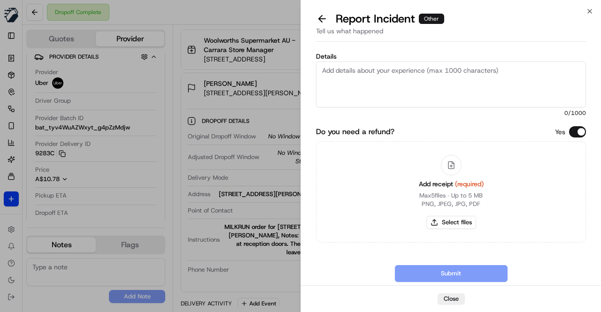
click at [371, 77] on textarea "Details" at bounding box center [451, 84] width 270 height 46
click at [382, 86] on textarea "Details" at bounding box center [451, 84] width 270 height 46
click at [349, 81] on textarea "Details" at bounding box center [451, 84] width 270 height 46
click at [349, 77] on textarea "Details" at bounding box center [451, 84] width 270 height 46
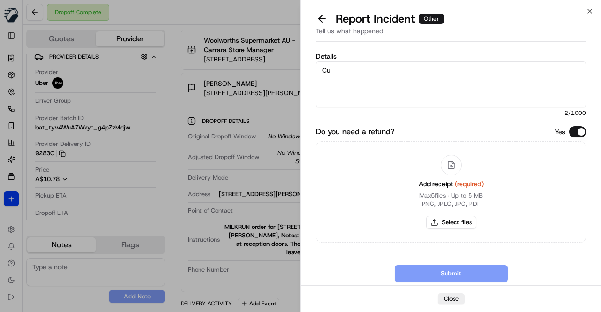
type textarea "C"
click at [354, 76] on textarea "Details" at bounding box center [451, 84] width 270 height 46
paste textarea "Order was marked delivered. Driver said they arrived and delivered at door, but…"
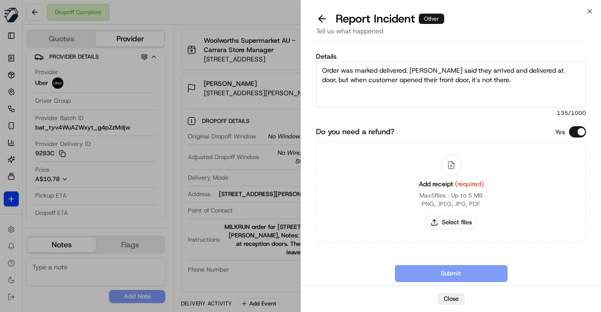
click at [442, 69] on textarea "Order was marked delivered. Driver said they arrived and delivered at door, but…" at bounding box center [451, 84] width 270 height 46
click at [439, 69] on textarea "Order was marked delivered. Driver said they arrived and delivered at door, but…" at bounding box center [451, 84] width 270 height 46
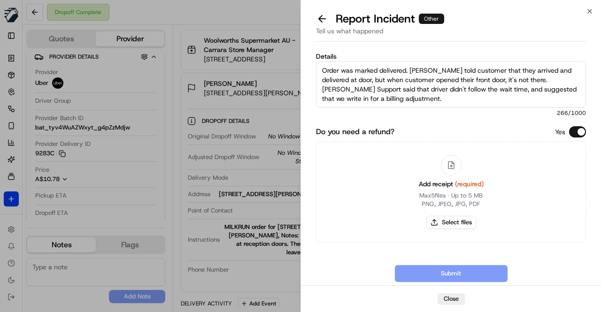
scroll to position [15, 0]
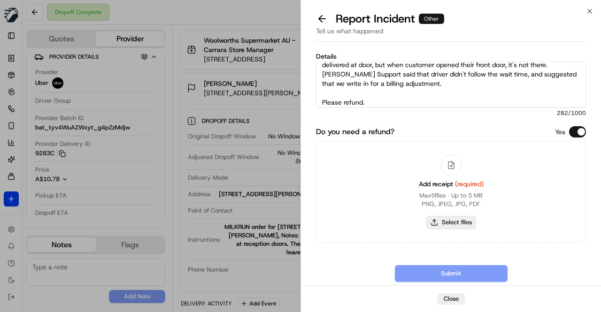
type textarea "Order was marked delivered. Driver told customer that they arrived and delivere…"
click at [451, 221] on button "Select files" at bounding box center [451, 222] width 50 height 13
type input "C:\fakepath\Invoice Abbey 2025-09-20.pdf"
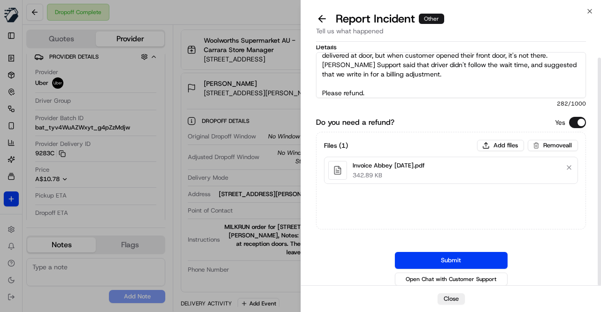
scroll to position [13, 0]
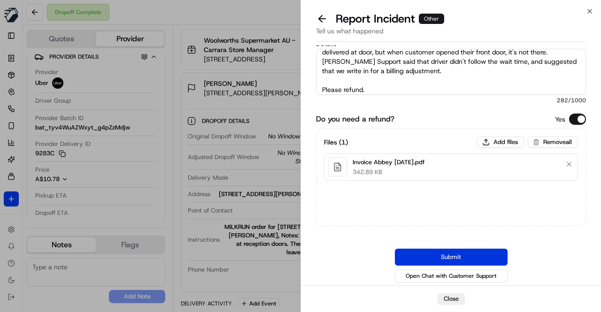
click at [454, 257] on button "Submit" at bounding box center [451, 257] width 113 height 17
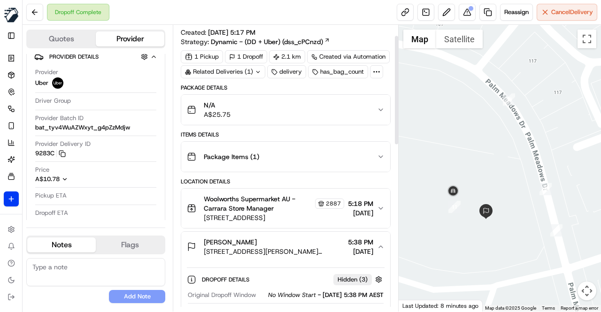
scroll to position [0, 0]
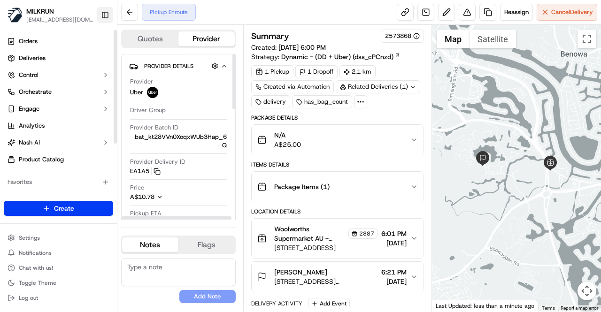
click at [103, 12] on button "Toggle Sidebar" at bounding box center [105, 15] width 16 height 16
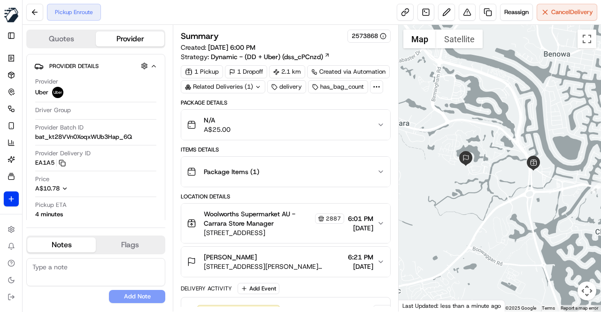
click at [293, 17] on div "Pickup Enroute Reassign Cancel Delivery" at bounding box center [312, 12] width 578 height 25
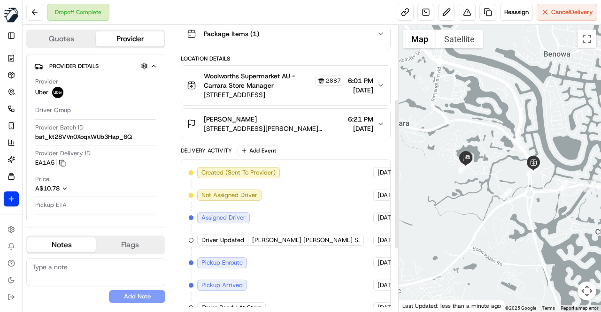
scroll to position [141, 0]
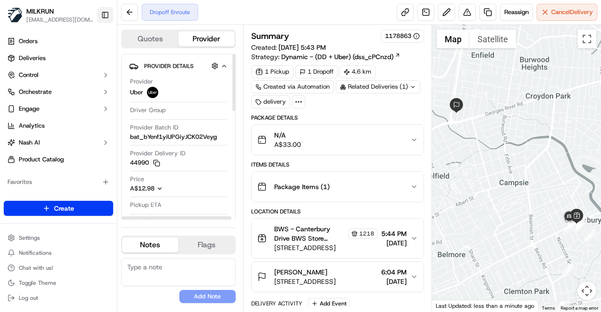
click at [109, 16] on button "Toggle Sidebar" at bounding box center [105, 15] width 16 height 16
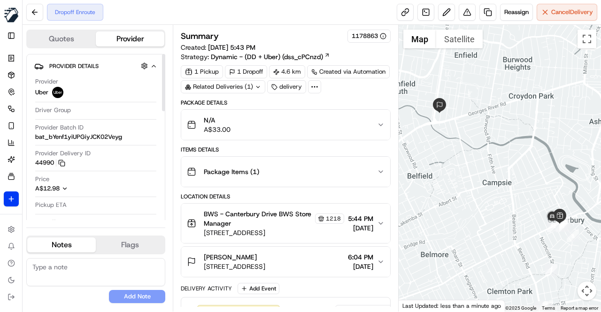
click at [288, 100] on div "Package Details" at bounding box center [286, 103] width 210 height 8
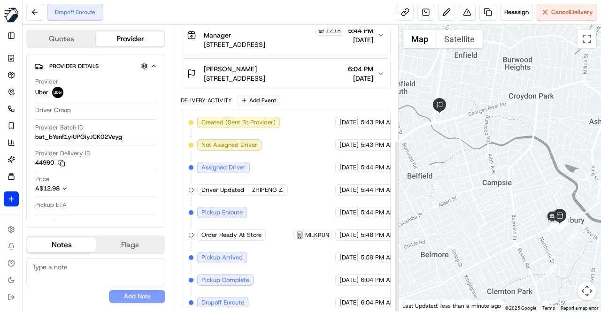
scroll to position [192, 0]
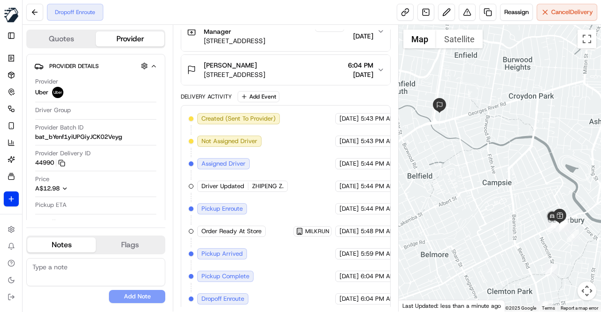
click at [292, 169] on div "Created (Sent To Provider) Uber [DATE] 5:43 PM AEST Not Assigned Driver Uber [D…" at bounding box center [286, 209] width 194 height 192
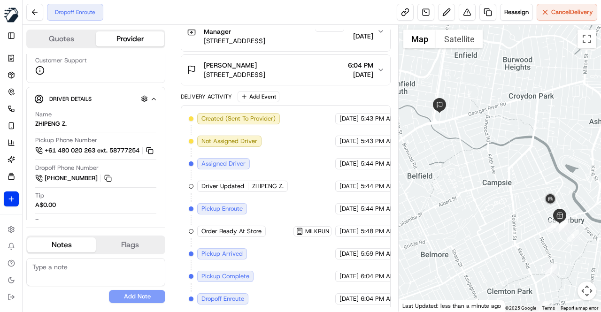
click at [265, 71] on span "[STREET_ADDRESS]" at bounding box center [234, 74] width 61 height 9
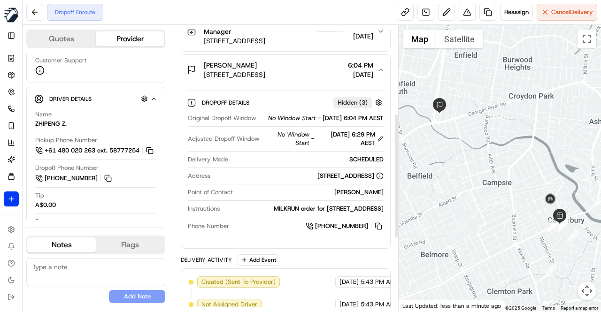
scroll to position [239, 0]
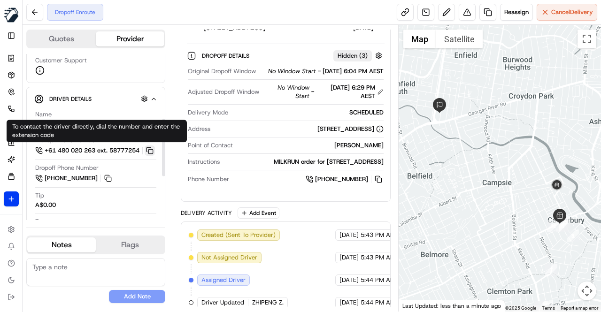
click at [152, 150] on button at bounding box center [150, 151] width 10 height 10
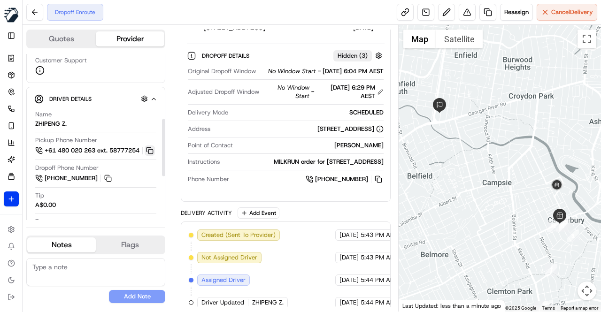
click at [152, 150] on button at bounding box center [150, 151] width 10 height 10
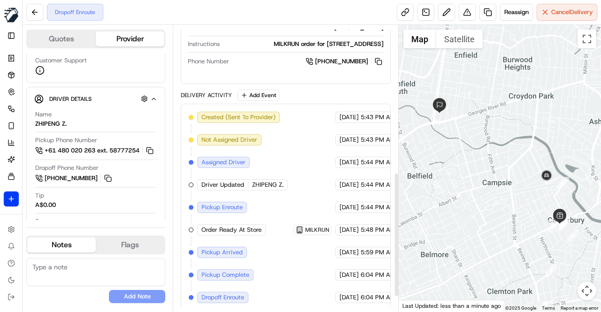
scroll to position [372, 0]
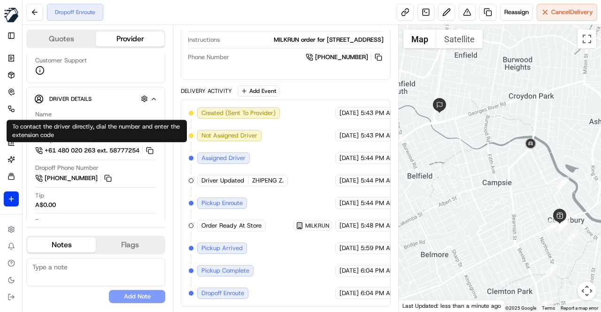
click at [301, 157] on div "Created (Sent To Provider) Uber [DATE] 5:43 PM AEST Not Assigned Driver Uber [D…" at bounding box center [286, 203] width 194 height 192
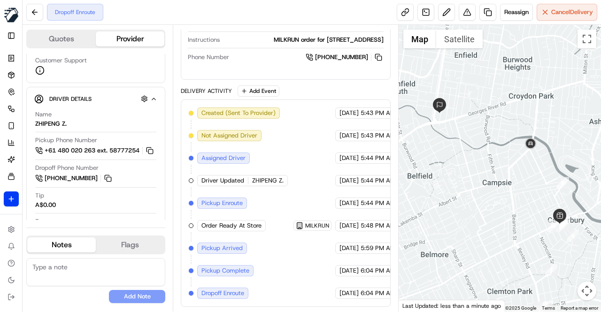
click at [307, 153] on div "Created (Sent To Provider) Uber 20/09/2025 5:43 PM AEST Not Assigned Driver Ube…" at bounding box center [286, 203] width 194 height 192
click at [293, 152] on div "Created (Sent To Provider) Uber 20/09/2025 5:43 PM AEST Not Assigned Driver Ube…" at bounding box center [286, 203] width 194 height 192
click at [295, 124] on div "Created (Sent To Provider) Uber 20/09/2025 5:43 PM AEST Not Assigned Driver Ube…" at bounding box center [286, 203] width 194 height 192
click at [295, 123] on div "Created (Sent To Provider) Uber 20/09/2025 5:43 PM AEST Not Assigned Driver Ube…" at bounding box center [286, 203] width 194 height 192
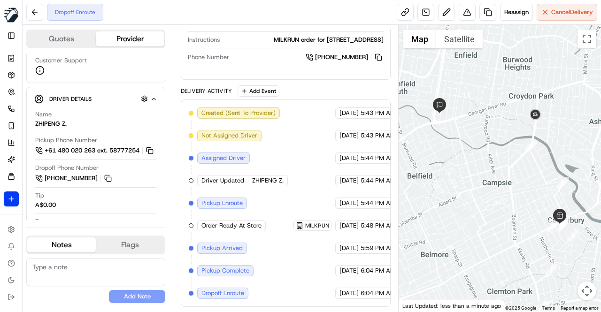
click at [293, 124] on div "Created (Sent To Provider) Uber 20/09/2025 5:43 PM AEST Not Assigned Driver Ube…" at bounding box center [286, 203] width 194 height 192
click at [292, 126] on div "Created (Sent To Provider) Uber 20/09/2025 5:43 PM AEST Not Assigned Driver Ube…" at bounding box center [286, 203] width 194 height 192
click at [289, 130] on div "Created (Sent To Provider) Uber 20/09/2025 5:43 PM AEST Not Assigned Driver Ube…" at bounding box center [286, 203] width 194 height 192
click at [299, 111] on div "Created (Sent To Provider) Uber 20/09/2025 5:43 PM AEST Not Assigned Driver Ube…" at bounding box center [286, 203] width 194 height 192
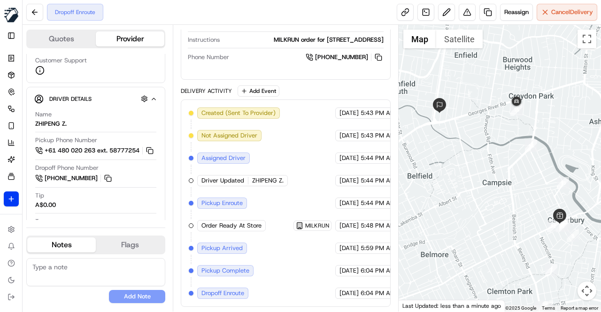
click at [291, 142] on div "Created (Sent To Provider) Uber 20/09/2025 5:43 PM AEST Not Assigned Driver Ube…" at bounding box center [286, 203] width 194 height 192
click at [291, 141] on div "Created (Sent To Provider) Uber 20/09/2025 5:43 PM AEST Not Assigned Driver Ube…" at bounding box center [286, 203] width 194 height 192
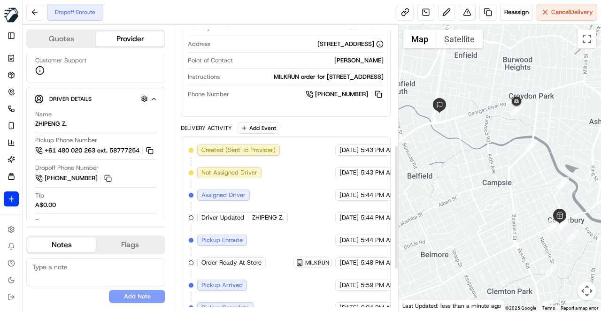
scroll to position [325, 0]
click at [307, 136] on div "Package Details N/A A$33.00 Items Details Package Items ( 1 ) Location Details …" at bounding box center [286, 58] width 210 height 569
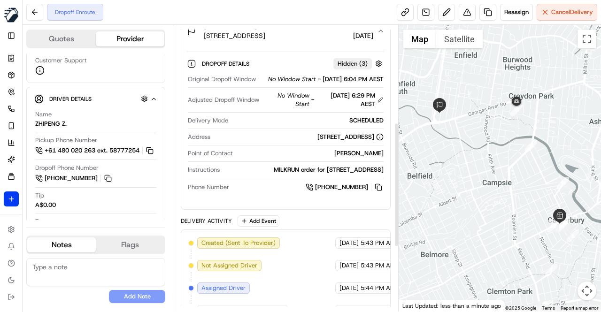
scroll to position [184, 0]
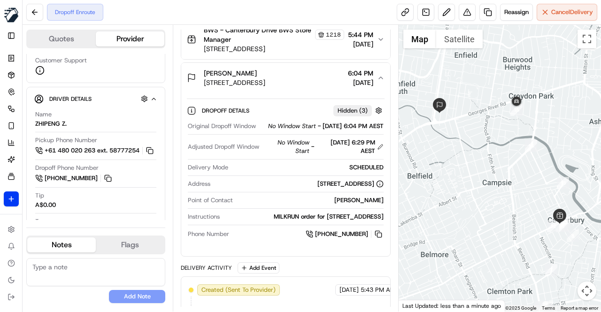
click at [265, 72] on div "sarah Stuart" at bounding box center [234, 73] width 61 height 9
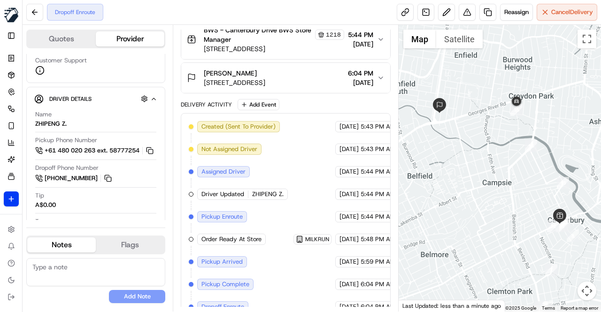
click at [303, 100] on div "Delivery Activity Add Event" at bounding box center [286, 104] width 210 height 11
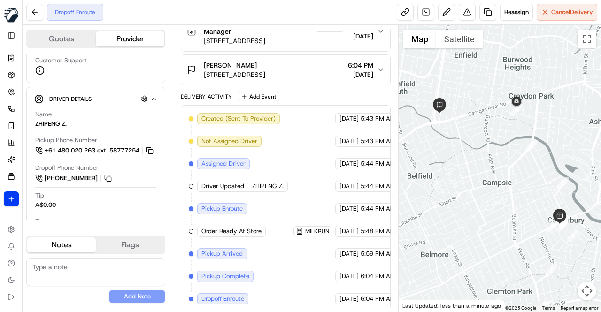
click at [299, 146] on div "Created (Sent To Provider) Uber 20/09/2025 5:43 PM AEST Not Assigned Driver Ube…" at bounding box center [286, 209] width 194 height 192
click at [298, 147] on div "Created (Sent To Provider) Uber 20/09/2025 5:43 PM AEST Not Assigned Driver Ube…" at bounding box center [286, 209] width 194 height 192
click at [294, 150] on div "Created (Sent To Provider) Uber 20/09/2025 5:43 PM AEST Not Assigned Driver Ube…" at bounding box center [286, 209] width 194 height 192
click at [293, 149] on div "Created (Sent To Provider) Uber 20/09/2025 5:43 PM AEST Not Assigned Driver Ube…" at bounding box center [286, 209] width 194 height 192
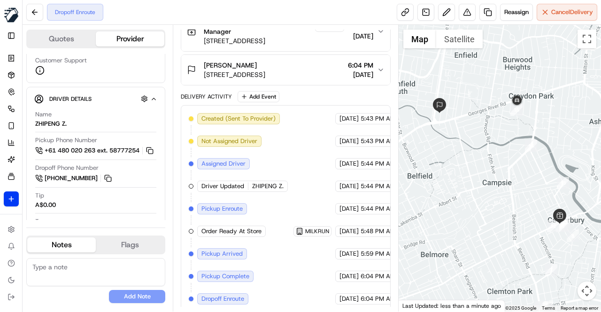
click at [296, 153] on div "Created (Sent To Provider) Uber 20/09/2025 5:43 PM AEST Not Assigned Driver Ube…" at bounding box center [286, 209] width 194 height 192
click at [295, 151] on div "Created (Sent To Provider) Uber 20/09/2025 5:43 PM AEST Not Assigned Driver Ube…" at bounding box center [286, 209] width 194 height 192
click at [270, 147] on div "Created (Sent To Provider) Uber 20/09/2025 5:43 PM AEST Not Assigned Driver Ube…" at bounding box center [286, 209] width 194 height 192
click at [276, 146] on div "Created (Sent To Provider) Uber 20/09/2025 5:43 PM AEST Not Assigned Driver Ube…" at bounding box center [286, 209] width 194 height 192
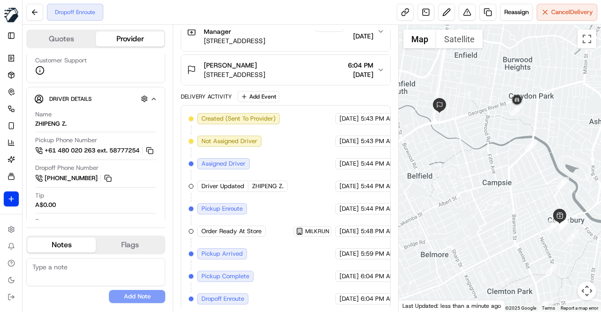
click at [293, 96] on div "Delivery Activity Add Event" at bounding box center [286, 96] width 210 height 11
click at [286, 145] on div "Created (Sent To Provider) Uber 20/09/2025 5:43 PM AEST Not Assigned Driver Ube…" at bounding box center [286, 209] width 194 height 192
click at [284, 148] on div "Created (Sent To Provider) Uber 20/09/2025 5:43 PM AEST Not Assigned Driver Ube…" at bounding box center [286, 209] width 194 height 192
click at [282, 158] on div "Created (Sent To Provider) Uber 20/09/2025 5:43 PM AEST Not Assigned Driver Ube…" at bounding box center [286, 209] width 194 height 192
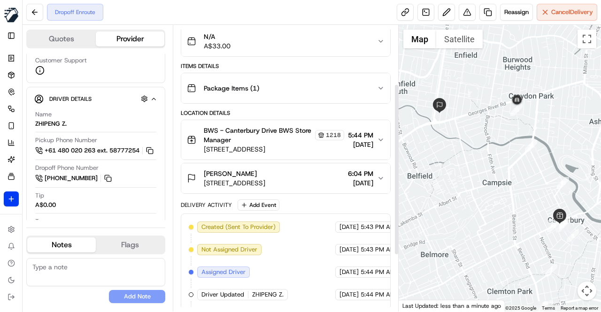
scroll to position [98, 0]
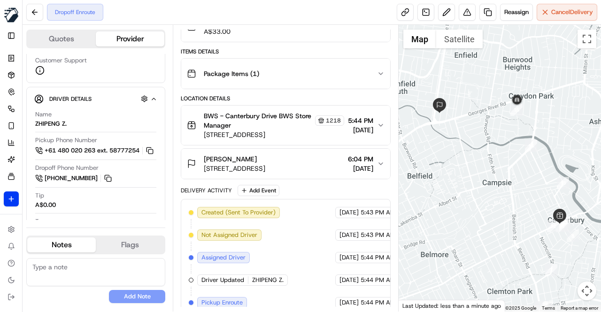
click at [294, 188] on div "Delivery Activity Add Event" at bounding box center [286, 190] width 210 height 11
click at [317, 186] on div "Delivery Activity Add Event" at bounding box center [286, 190] width 210 height 11
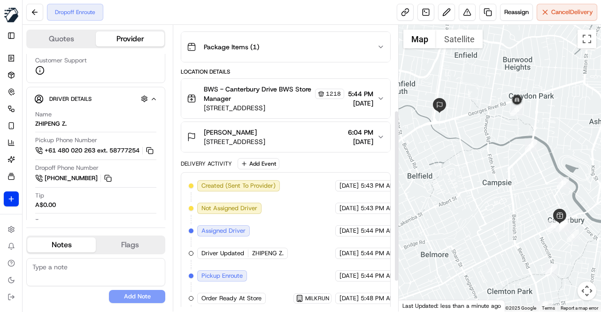
scroll to position [145, 0]
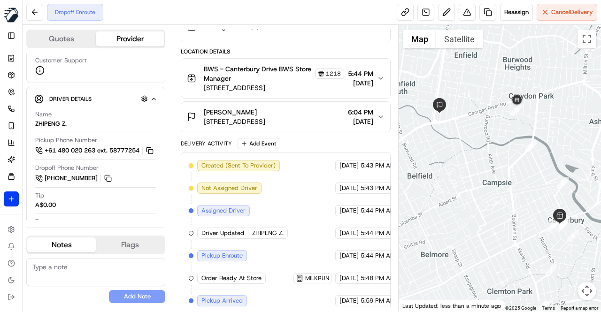
click at [310, 147] on div "Delivery Activity Add Event Created (Sent To Provider) Uber 20/09/2025 5:43 PM …" at bounding box center [286, 249] width 210 height 222
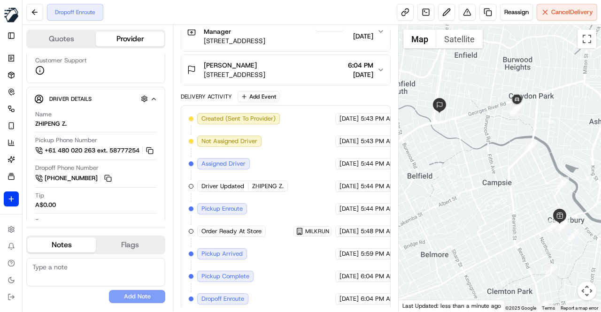
click at [284, 165] on div "Created (Sent To Provider) Uber 20/09/2025 5:43 PM AEST Not Assigned Driver Ube…" at bounding box center [286, 209] width 194 height 192
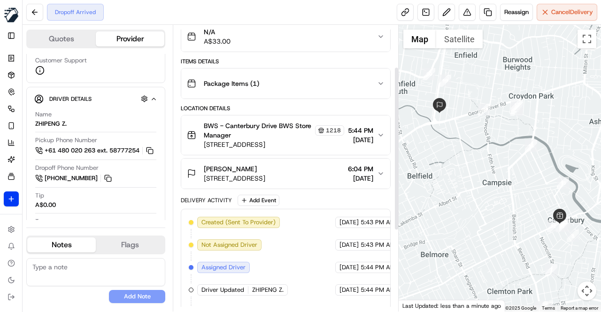
scroll to position [73, 0]
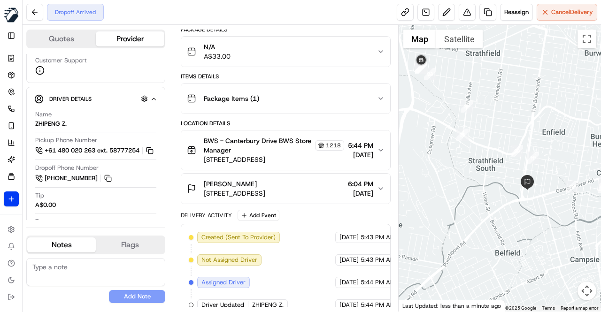
drag, startPoint x: 447, startPoint y: 200, endPoint x: 535, endPoint y: 277, distance: 117.0
click at [535, 277] on div at bounding box center [500, 168] width 202 height 287
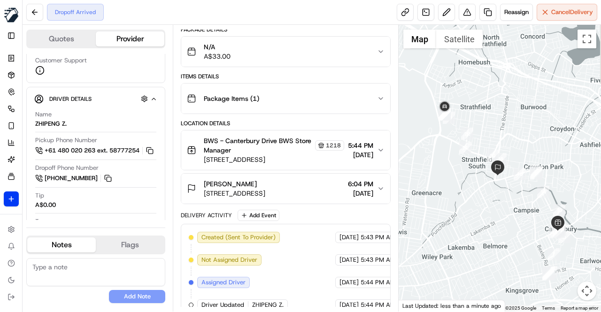
drag, startPoint x: 505, startPoint y: 260, endPoint x: 489, endPoint y: 218, distance: 44.7
click at [489, 218] on div at bounding box center [500, 168] width 202 height 287
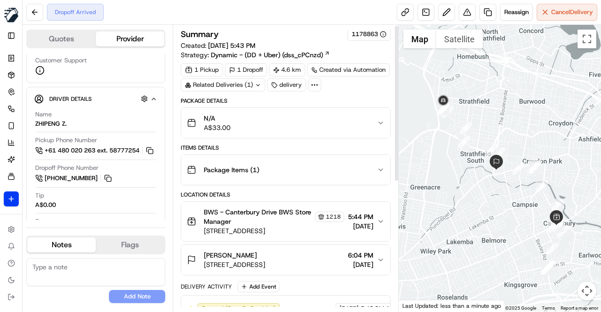
scroll to position [0, 0]
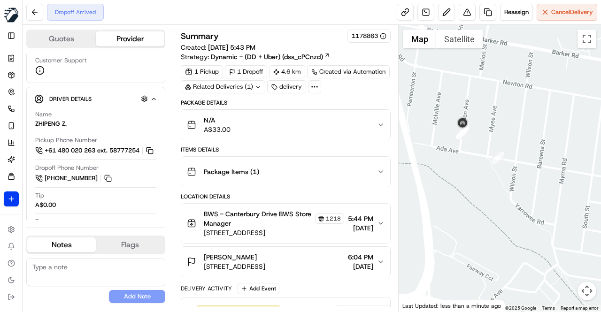
drag, startPoint x: 446, startPoint y: 101, endPoint x: 470, endPoint y: 200, distance: 102.4
click at [470, 200] on div at bounding box center [500, 168] width 202 height 287
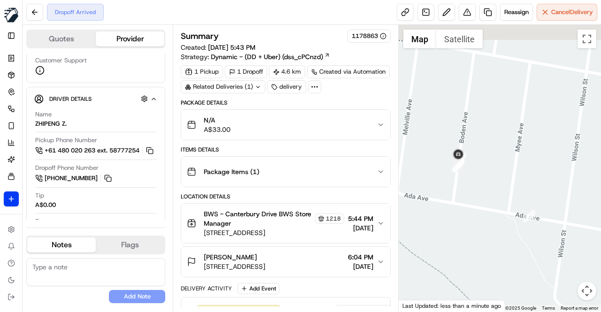
drag, startPoint x: 457, startPoint y: 140, endPoint x: 463, endPoint y: 215, distance: 74.8
click at [463, 215] on div at bounding box center [500, 168] width 202 height 287
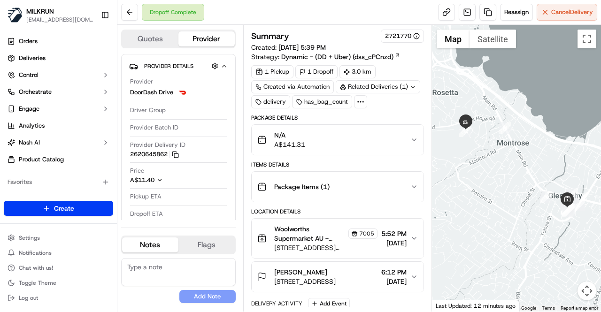
click at [383, 17] on div "Dropoff Complete Reassign Cancel Delivery" at bounding box center [358, 12] width 483 height 25
click at [103, 16] on button "Toggle Sidebar" at bounding box center [105, 15] width 16 height 16
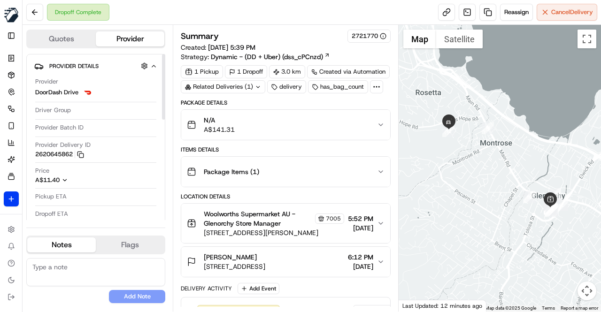
drag, startPoint x: 75, startPoint y: 154, endPoint x: 35, endPoint y: 152, distance: 39.5
click at [36, 152] on button "2620645862 Copy 679cac53-290b-454e-a4e0-5bcfaf4f716c_2620645862" at bounding box center [59, 154] width 49 height 8
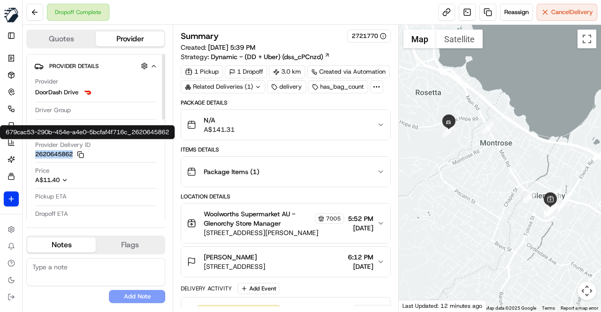
drag, startPoint x: 35, startPoint y: 153, endPoint x: 74, endPoint y: 155, distance: 39.5
click at [74, 155] on div "Provider DoorDash Drive Driver Group Provider Batch ID Provider Delivery ID 262…" at bounding box center [95, 162] width 123 height 176
copy button "2620645862"
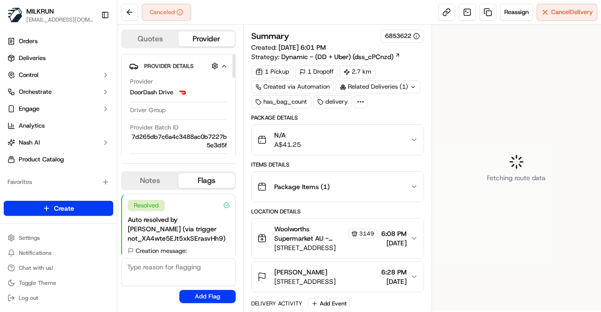
scroll to position [61, 0]
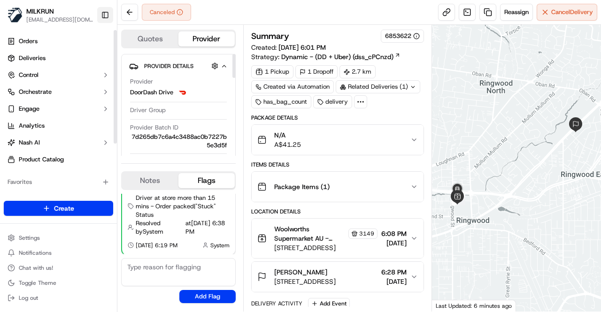
click at [107, 18] on button "Toggle Sidebar" at bounding box center [105, 15] width 16 height 16
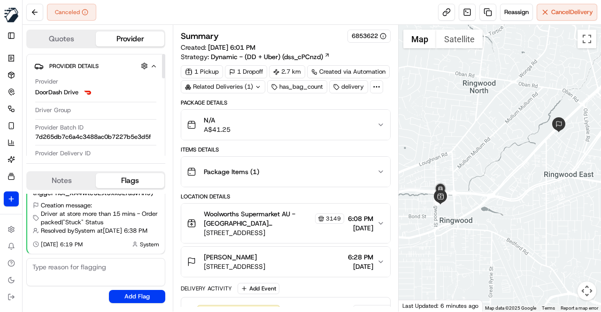
scroll to position [170, 0]
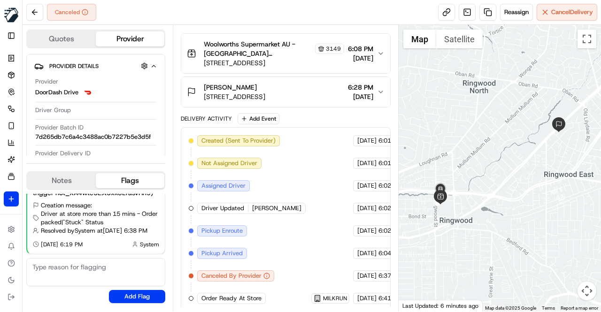
click at [300, 236] on div "Created (Sent To Provider) DoorDash Drive [DATE] 6:01 PM AEST Not Assigned Driv…" at bounding box center [286, 219] width 194 height 169
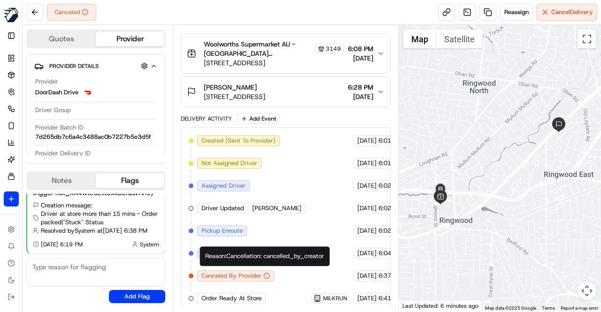
click at [288, 233] on div "Created (Sent To Provider) DoorDash Drive 20/09/2025 6:01 PM AEST Not Assigned …" at bounding box center [286, 219] width 194 height 169
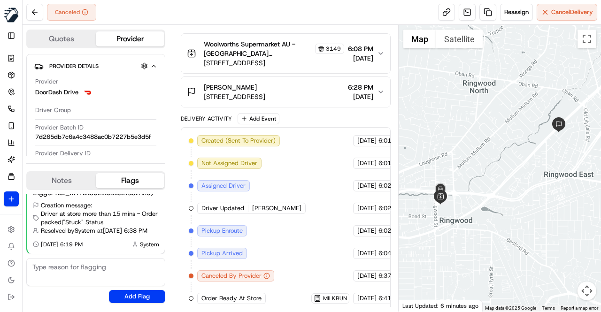
click at [288, 232] on div "Created (Sent To Provider) DoorDash Drive 20/09/2025 6:01 PM AEST Not Assigned …" at bounding box center [286, 219] width 194 height 169
click at [296, 222] on div "Created (Sent To Provider) DoorDash Drive 20/09/2025 6:01 PM AEST Not Assigned …" at bounding box center [286, 219] width 194 height 169
click at [284, 233] on div "Created (Sent To Provider) DoorDash Drive 20/09/2025 6:01 PM AEST Not Assigned …" at bounding box center [286, 219] width 194 height 169
click at [293, 191] on div "Created (Sent To Provider) DoorDash Drive 20/09/2025 6:01 PM AEST Not Assigned …" at bounding box center [286, 219] width 194 height 169
click at [291, 174] on div "Created (Sent To Provider) DoorDash Drive 20/09/2025 6:01 PM AEST Not Assigned …" at bounding box center [286, 219] width 194 height 169
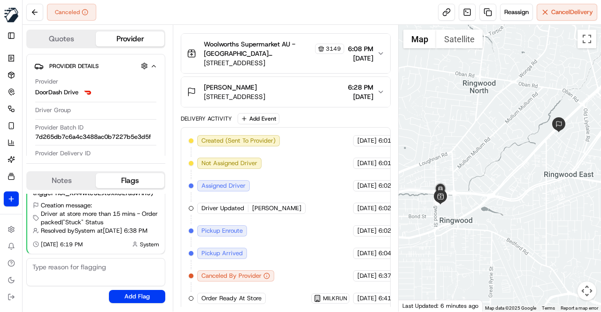
click at [281, 228] on div "Created (Sent To Provider) DoorDash Drive 20/09/2025 6:01 PM AEST Not Assigned …" at bounding box center [286, 219] width 194 height 169
click at [292, 153] on div "Created (Sent To Provider) DoorDash Drive 20/09/2025 6:01 PM AEST Not Assigned …" at bounding box center [286, 219] width 194 height 169
click at [290, 158] on div "Created (Sent To Provider) DoorDash Drive 20/09/2025 6:01 PM AEST Not Assigned …" at bounding box center [286, 219] width 194 height 169
click at [269, 172] on div "Created (Sent To Provider) DoorDash Drive 20/09/2025 6:01 PM AEST Not Assigned …" at bounding box center [286, 219] width 194 height 169
click at [302, 18] on div "Canceled Reassign Cancel Delivery" at bounding box center [312, 12] width 578 height 25
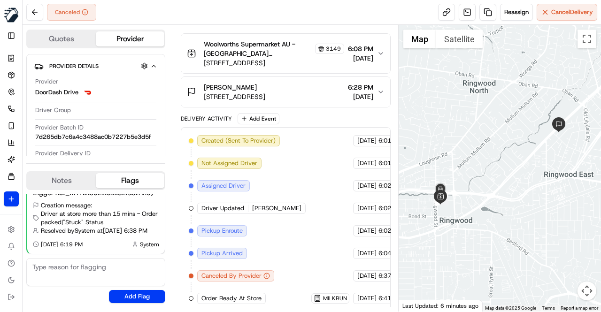
click at [275, 14] on div "Canceled Reassign Cancel Delivery" at bounding box center [312, 12] width 578 height 25
click at [278, 243] on div "Created (Sent To Provider) DoorDash Drive 20/09/2025 6:01 PM AEST Not Assigned …" at bounding box center [286, 219] width 194 height 169
click at [512, 17] on button "Reassign" at bounding box center [516, 12] width 33 height 17
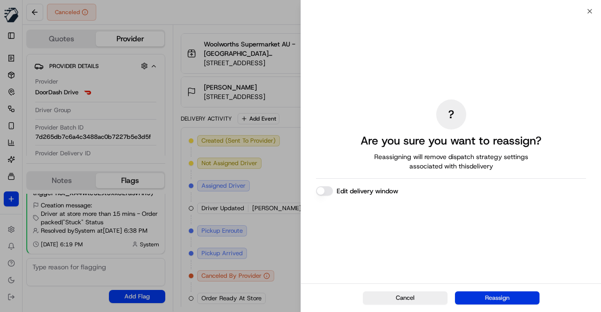
click at [492, 297] on button "Reassign" at bounding box center [497, 298] width 84 height 13
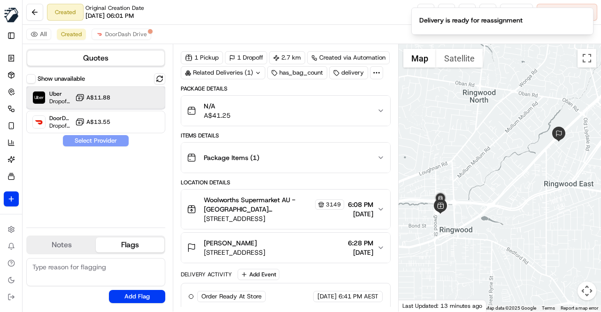
click at [130, 98] on div "Uber Dropoff ETA 29 minutes A$11.88" at bounding box center [95, 97] width 139 height 23
click at [115, 143] on button "Assign Provider" at bounding box center [95, 140] width 67 height 11
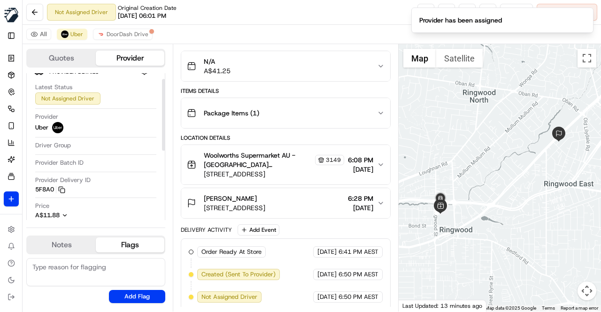
scroll to position [0, 0]
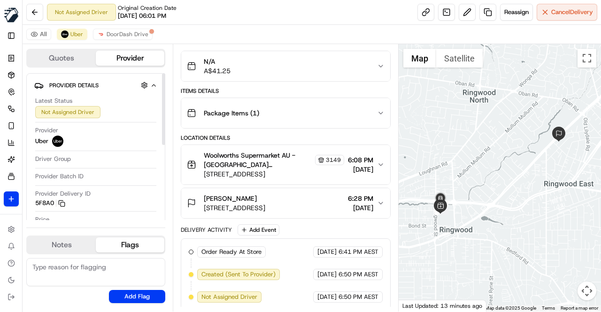
click at [261, 135] on div "Location Details" at bounding box center [286, 138] width 210 height 8
click at [125, 34] on span "DoorDash Drive" at bounding box center [128, 35] width 42 height 8
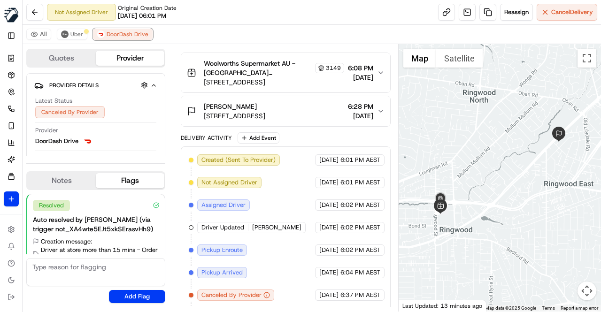
scroll to position [189, 0]
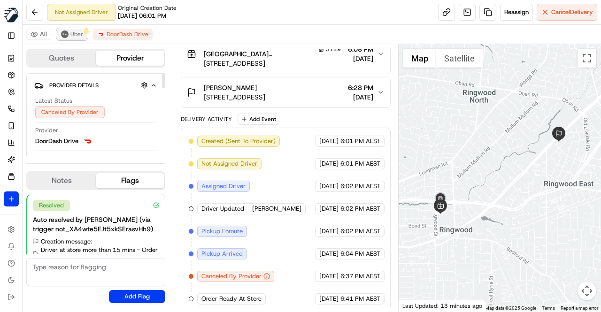
click at [73, 37] on span "Uber" at bounding box center [76, 35] width 13 height 8
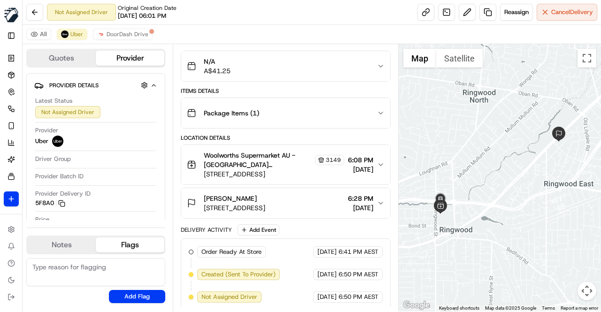
click at [256, 34] on div "All Uber DoorDash Drive" at bounding box center [312, 34] width 578 height 19
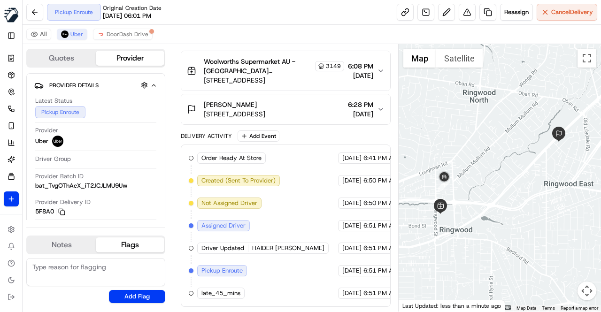
scroll to position [167, 0]
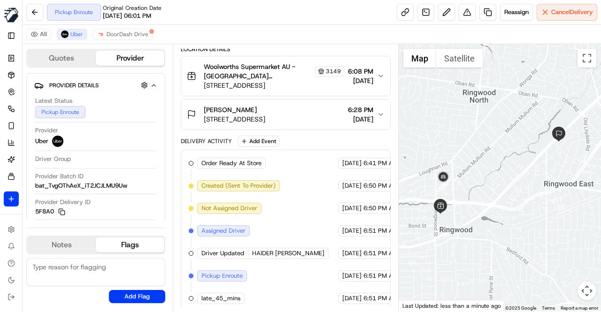
click at [291, 197] on div "Order Ready At Store MILKRUN 20/09/2025 6:41 PM AEST Created (Sent To Provider)…" at bounding box center [286, 231] width 194 height 146
click at [120, 37] on span "DoorDash Drive" at bounding box center [128, 35] width 42 height 8
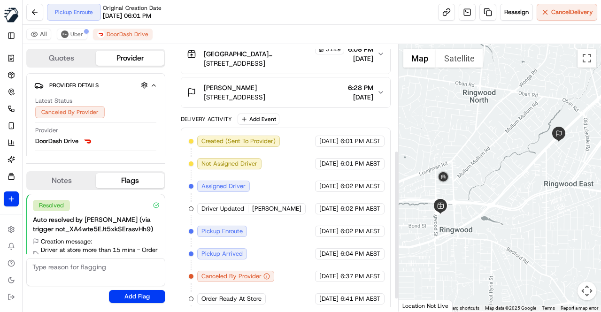
click at [289, 188] on div "Created (Sent To Provider) DoorDash Drive 20/09/2025 6:01 PM AEST Not Assigned …" at bounding box center [286, 232] width 194 height 192
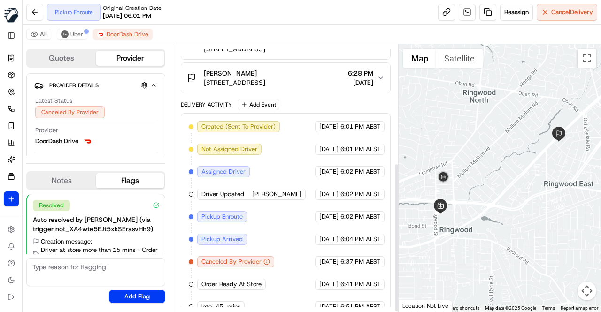
scroll to position [211, 0]
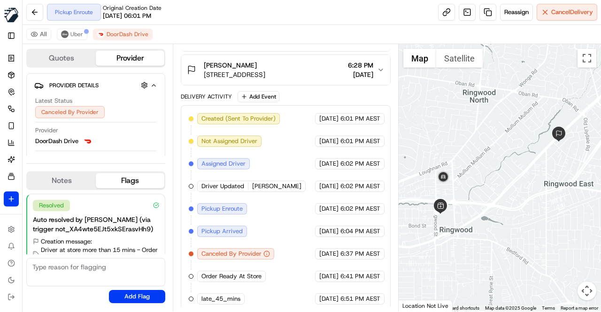
click at [287, 217] on div "Created (Sent To Provider) DoorDash Drive 20/09/2025 6:01 PM AEST Not Assigned …" at bounding box center [286, 209] width 194 height 192
click at [285, 216] on div "Created (Sent To Provider) DoorDash Drive 20/09/2025 6:01 PM AEST Not Assigned …" at bounding box center [286, 209] width 194 height 192
click at [280, 214] on div "Created (Sent To Provider) DoorDash Drive 20/09/2025 6:01 PM AEST Not Assigned …" at bounding box center [286, 209] width 194 height 192
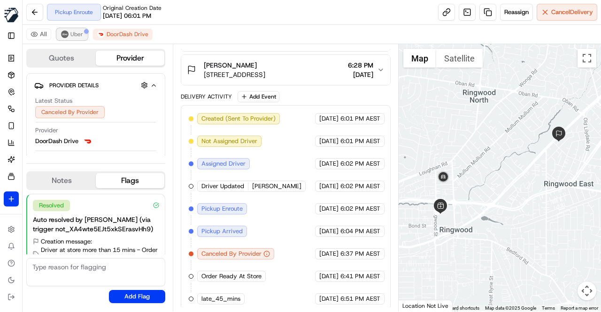
click at [72, 38] on button "Uber" at bounding box center [72, 34] width 31 height 11
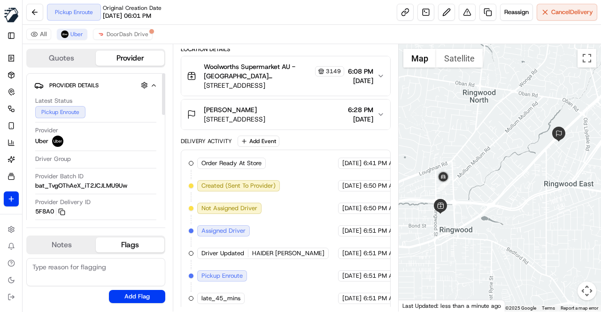
click at [299, 188] on div "Order Ready At Store MILKRUN 20/09/2025 6:41 PM AEST Created (Sent To Provider)…" at bounding box center [286, 231] width 194 height 146
click at [297, 189] on div "Order Ready At Store MILKRUN 20/09/2025 6:41 PM AEST Created (Sent To Provider)…" at bounding box center [286, 231] width 194 height 146
click at [308, 185] on div "Order Ready At Store MILKRUN 20/09/2025 6:41 PM AEST Created (Sent To Provider)…" at bounding box center [286, 231] width 194 height 146
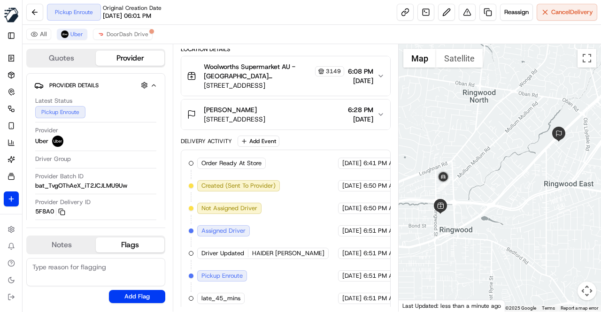
click at [308, 185] on div "Order Ready At Store MILKRUN 20/09/2025 6:41 PM AEST Created (Sent To Provider)…" at bounding box center [286, 231] width 194 height 146
click at [298, 176] on div "Order Ready At Store MILKRUN 20/09/2025 6:41 PM AEST Created (Sent To Provider)…" at bounding box center [286, 231] width 194 height 146
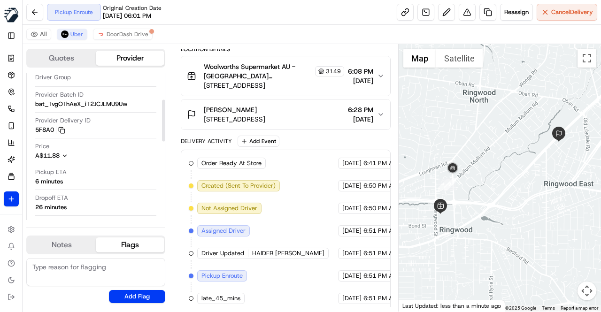
scroll to position [94, 0]
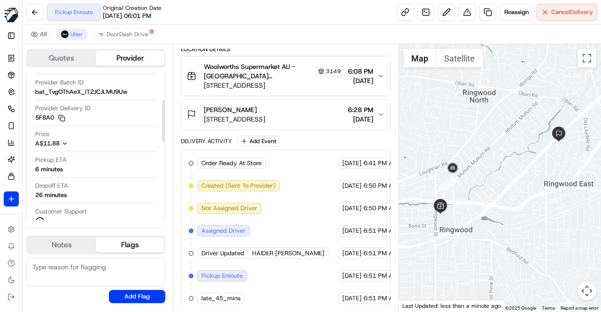
click at [286, 200] on div "Order Ready At Store MILKRUN 20/09/2025 6:41 PM AEST Created (Sent To Provider)…" at bounding box center [286, 231] width 194 height 146
click at [309, 188] on div "Order Ready At Store MILKRUN 20/09/2025 6:41 PM AEST Created (Sent To Provider)…" at bounding box center [286, 231] width 194 height 146
click at [309, 185] on div "Order Ready At Store MILKRUN 20/09/2025 6:41 PM AEST Created (Sent To Provider)…" at bounding box center [286, 231] width 194 height 146
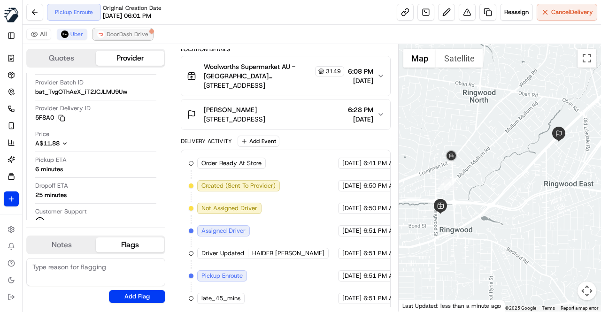
click at [138, 36] on span "DoorDash Drive" at bounding box center [128, 35] width 42 height 8
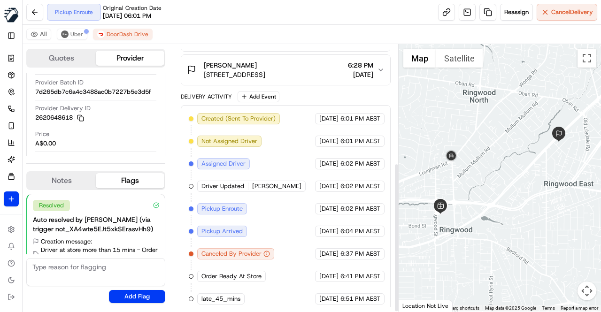
click at [284, 216] on div "Created (Sent To Provider) DoorDash Drive 20/09/2025 6:01 PM AEST Not Assigned …" at bounding box center [286, 209] width 194 height 192
click at [283, 216] on div "Created (Sent To Provider) DoorDash Drive 20/09/2025 6:01 PM AEST Not Assigned …" at bounding box center [286, 209] width 194 height 192
click at [76, 35] on span "Uber" at bounding box center [76, 35] width 13 height 8
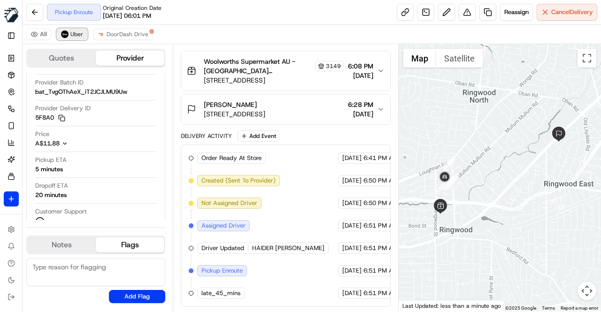
scroll to position [167, 0]
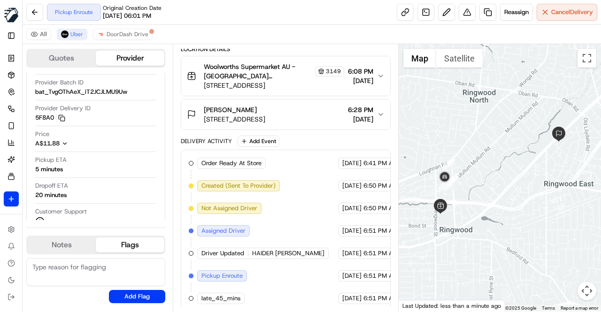
click at [304, 208] on div "Order Ready At Store MILKRUN 20/09/2025 6:41 PM AEST Created (Sent To Provider)…" at bounding box center [286, 231] width 194 height 146
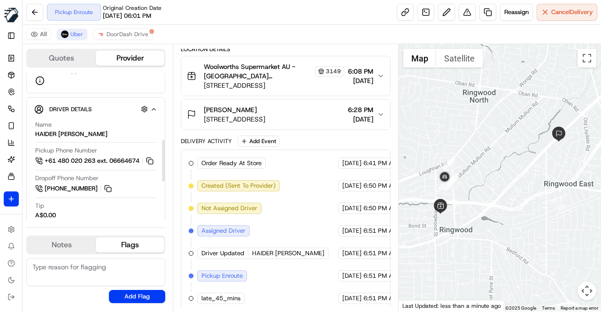
scroll to position [282, 0]
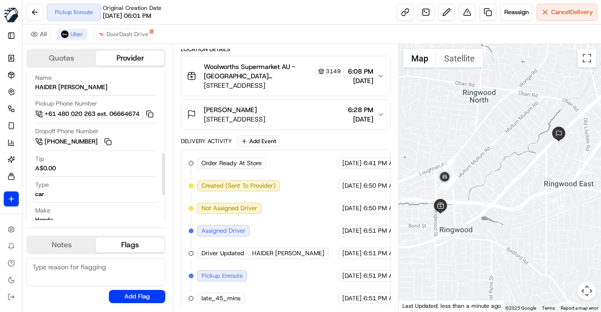
click at [303, 188] on div "Order Ready At Store MILKRUN 20/09/2025 6:41 PM AEST Created (Sent To Provider)…" at bounding box center [286, 231] width 194 height 146
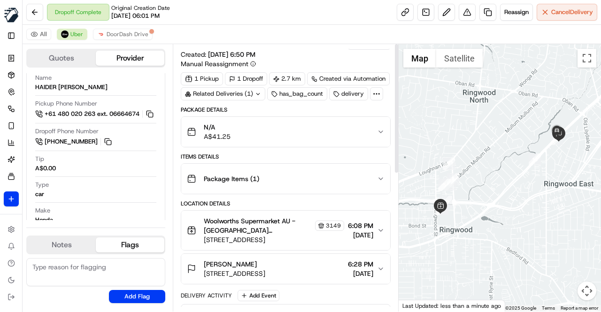
scroll to position [0, 0]
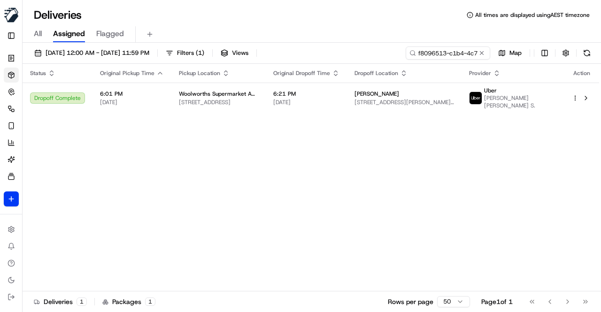
drag, startPoint x: 273, startPoint y: 195, endPoint x: 320, endPoint y: 175, distance: 51.3
click at [274, 193] on div "Status Original Pickup Time Pickup Location Original Dropoff Time Dropoff Locat…" at bounding box center [311, 178] width 576 height 228
click at [483, 54] on button at bounding box center [481, 52] width 9 height 9
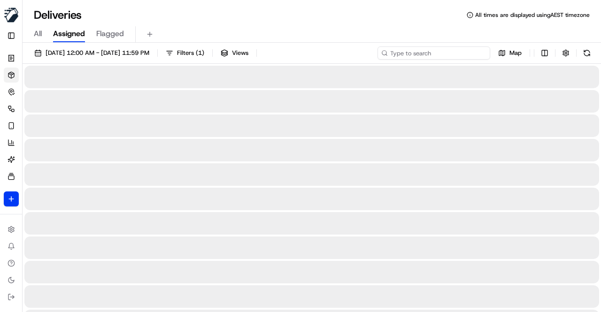
click at [432, 56] on input at bounding box center [433, 52] width 113 height 13
click at [410, 55] on input at bounding box center [433, 52] width 113 height 13
paste input "441af79a-97a4-42f8-9742-e155b56a1ddf"
type input "441af79a-97a4-42f8-9742-e155b56a1ddf"
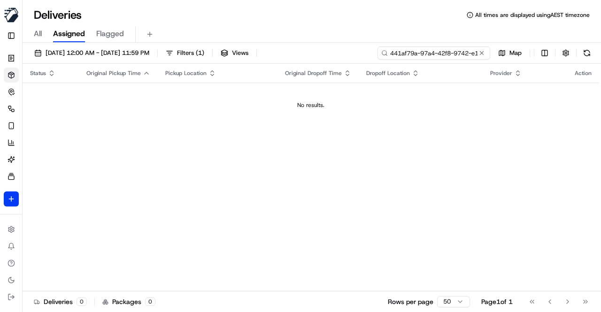
click at [407, 56] on input "441af79a-97a4-42f8-9742-e155b56a1ddf" at bounding box center [433, 52] width 113 height 13
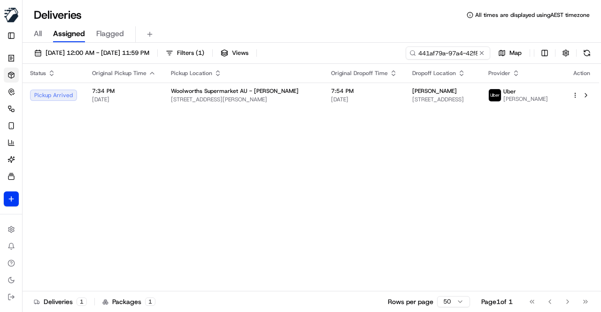
click at [330, 206] on div "Status Original Pickup Time Pickup Location Original Dropoff Time Dropoff Locat…" at bounding box center [311, 178] width 576 height 228
click at [483, 55] on button at bounding box center [481, 52] width 9 height 9
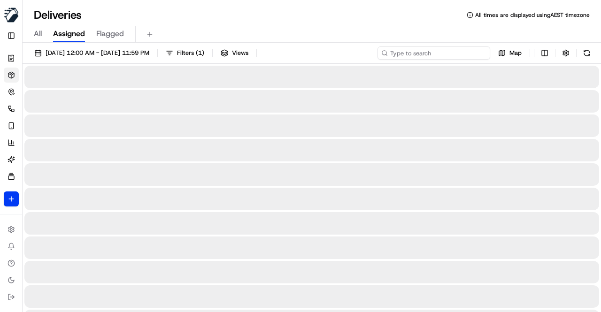
click at [433, 54] on input at bounding box center [433, 52] width 113 height 13
click at [407, 54] on input at bounding box center [433, 52] width 113 height 13
paste input "16556945-f126-42f9-8d16-696bf0a953d2"
type input "16556945-f126-42f9-8d16-696bf0a953d2"
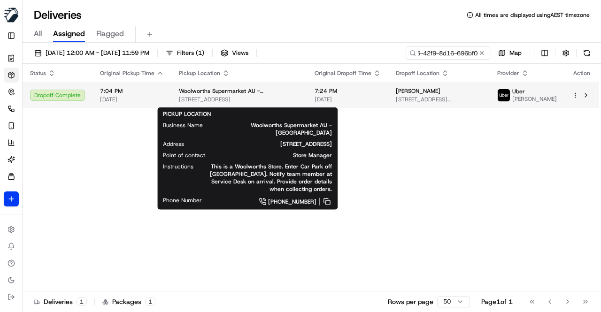
click at [285, 93] on span "Woolworths Supermarket AU - [GEOGRAPHIC_DATA]" at bounding box center [239, 91] width 121 height 8
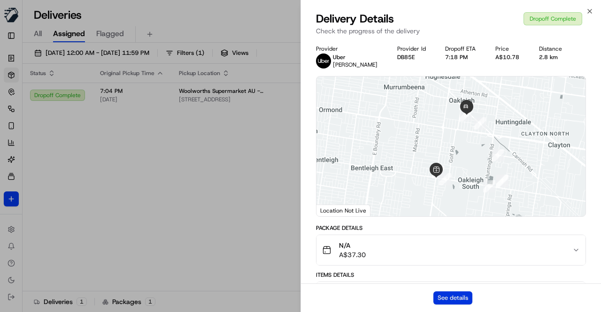
click at [443, 295] on button "See details" at bounding box center [452, 298] width 39 height 13
drag, startPoint x: 251, startPoint y: 149, endPoint x: 290, endPoint y: 141, distance: 39.8
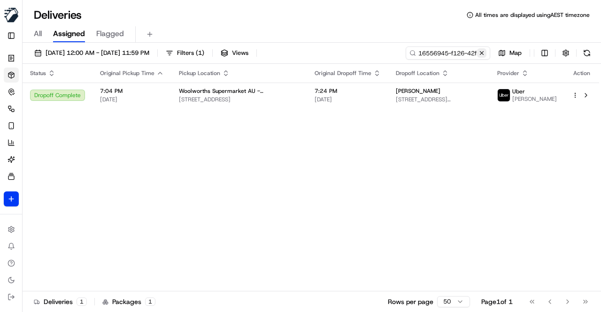
click at [484, 52] on button at bounding box center [481, 52] width 9 height 9
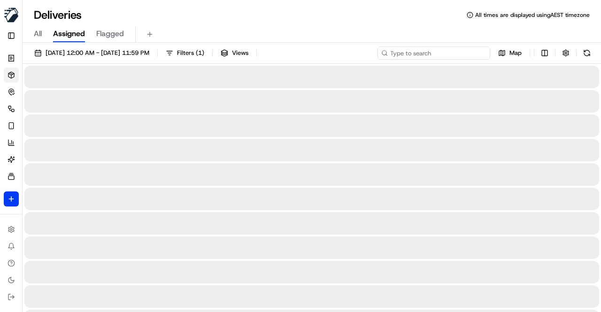
click at [428, 54] on input at bounding box center [433, 52] width 113 height 13
paste input "0255a580-3462-47e7-85aa-ba5b7169b97f"
type input "0255a580-3462-47e7-85aa-ba5b7169b97f"
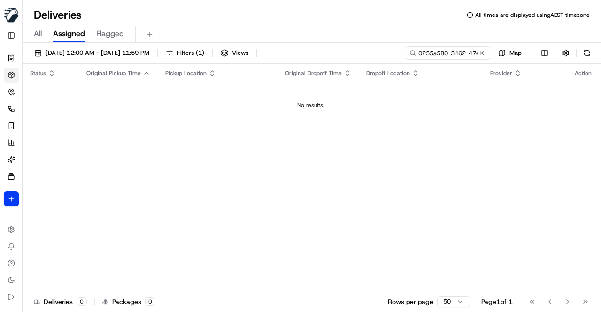
click at [347, 133] on div "Status Original Pickup Time Pickup Location Original Dropoff Time Dropoff Locat…" at bounding box center [311, 178] width 576 height 228
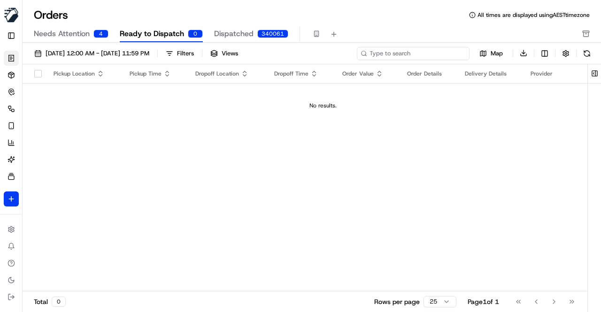
click at [413, 48] on input at bounding box center [413, 53] width 113 height 13
paste input "441af79a-97a4-42f8-9742-e155b56a1ddf"
type input "441af79a-97a4-42f8-9742-e155b56a1ddf"
click at [344, 21] on div "Orders All times are displayed using AEST timezone" at bounding box center [312, 15] width 578 height 15
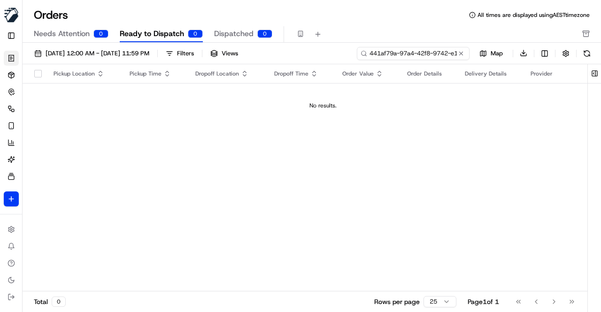
click at [395, 50] on input "441af79a-97a4-42f8-9742-e155b56a1ddf" at bounding box center [413, 53] width 113 height 13
click at [417, 53] on input "441af79a-97a4-42f8-9742-e155b56a1ddf" at bounding box center [413, 53] width 113 height 13
click at [81, 31] on span "Needs Attention" at bounding box center [62, 33] width 56 height 11
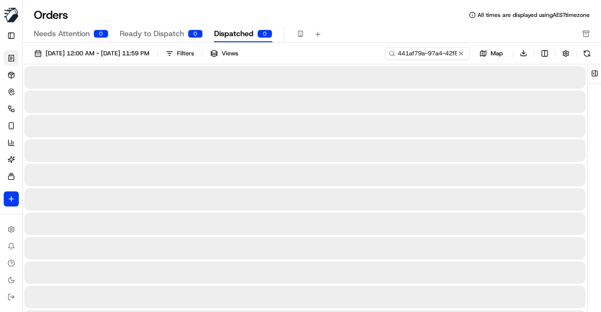
click at [238, 34] on span "Dispatched" at bounding box center [233, 33] width 39 height 11
click at [460, 54] on button at bounding box center [460, 53] width 9 height 9
click at [70, 33] on span "Needs Attention" at bounding box center [62, 33] width 56 height 11
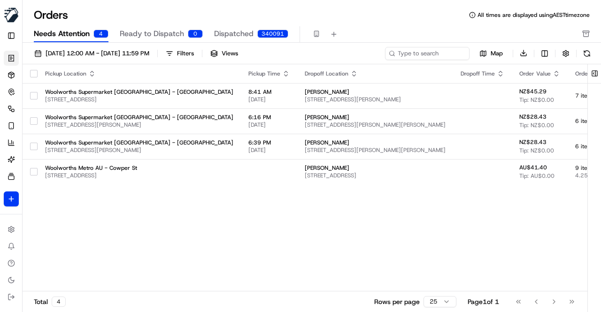
click at [264, 205] on div "Pickup Location Pickup Time Dropoff Location Dropoff Time Order Value Order Det…" at bounding box center [408, 178] width 770 height 228
click at [163, 32] on span "Ready to Dispatch" at bounding box center [152, 33] width 64 height 11
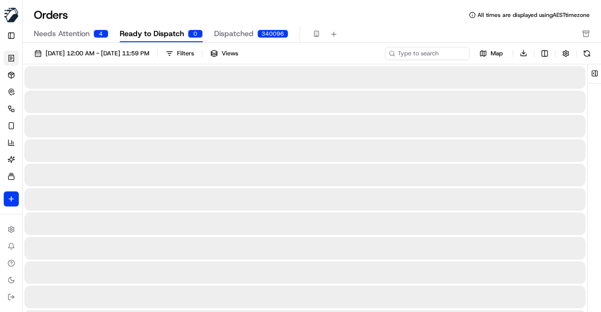
click at [217, 13] on div "Orders All times are displayed using AEST timezone" at bounding box center [312, 15] width 578 height 15
click at [230, 15] on div "Orders All times are displayed using AEST timezone" at bounding box center [312, 15] width 578 height 15
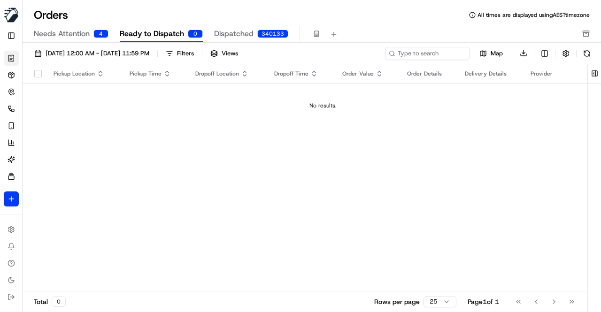
click at [227, 30] on span "Dispatched" at bounding box center [233, 33] width 39 height 11
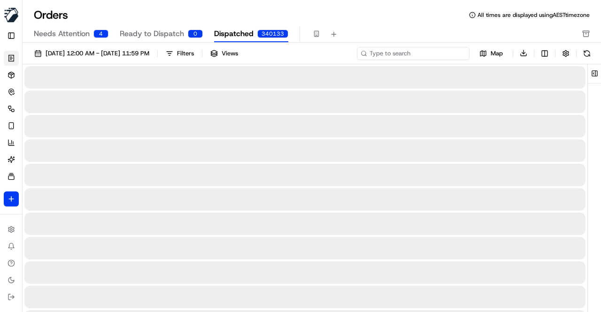
click at [408, 55] on input at bounding box center [413, 53] width 113 height 13
type input "Ashika Maharaj"
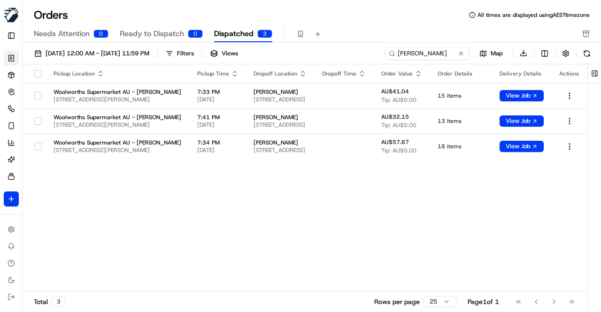
click at [400, 191] on div "Pickup Location Pickup Time Dropoff Location Dropoff Time Order Value Order Det…" at bounding box center [305, 178] width 565 height 228
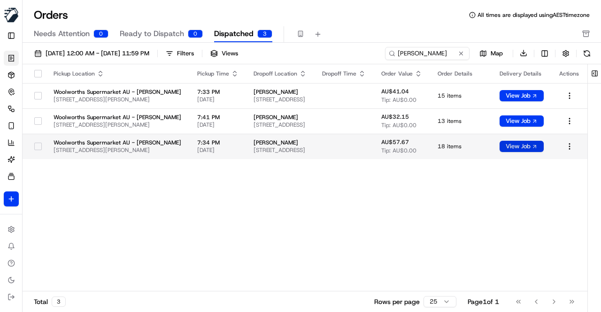
click at [544, 147] on button "View Job" at bounding box center [521, 146] width 44 height 11
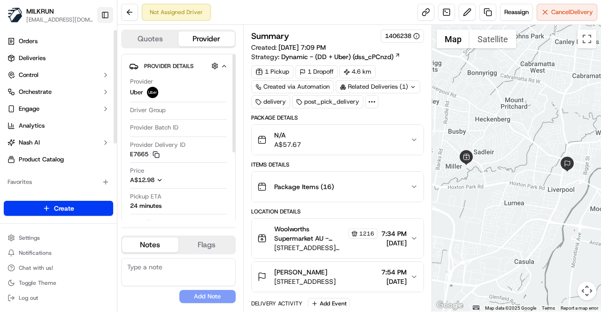
click at [106, 15] on button "Toggle Sidebar" at bounding box center [105, 15] width 16 height 16
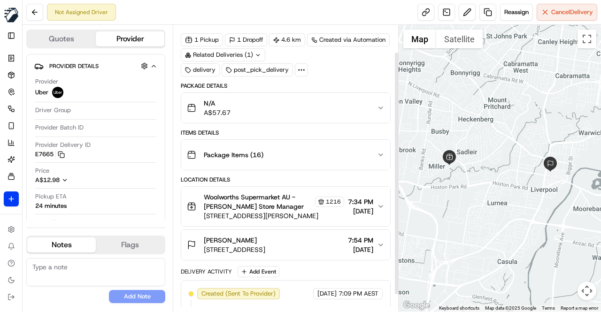
scroll to position [51, 0]
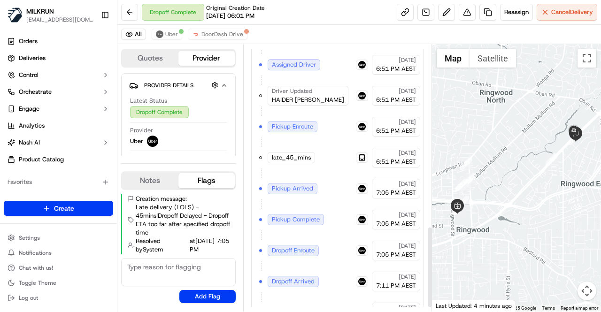
scroll to position [608, 0]
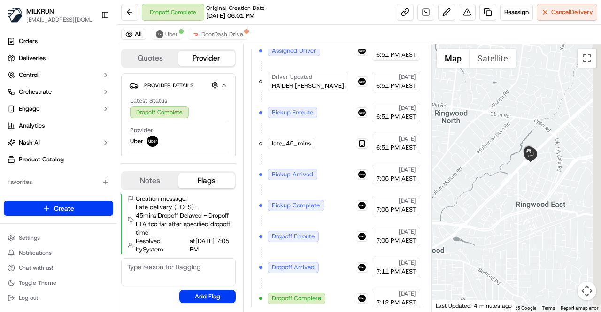
drag, startPoint x: 570, startPoint y: 165, endPoint x: 514, endPoint y: 192, distance: 62.8
click at [514, 192] on div at bounding box center [516, 178] width 169 height 268
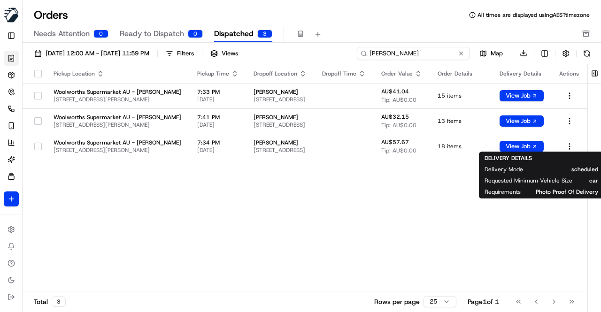
click at [444, 55] on input "[PERSON_NAME]" at bounding box center [413, 53] width 113 height 13
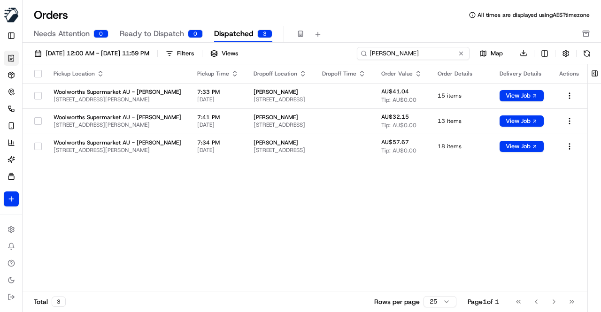
drag, startPoint x: 437, startPoint y: 53, endPoint x: 334, endPoint y: 52, distance: 103.3
click at [334, 52] on div "[DATE] 12:00 AM - [DATE] 11:59 PM Filters Views [PERSON_NAME] Map Download" at bounding box center [312, 55] width 578 height 18
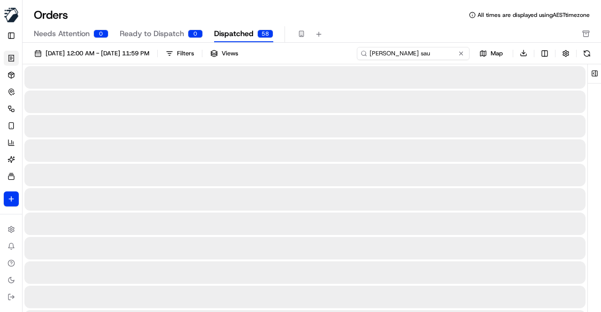
type input "[PERSON_NAME] sau"
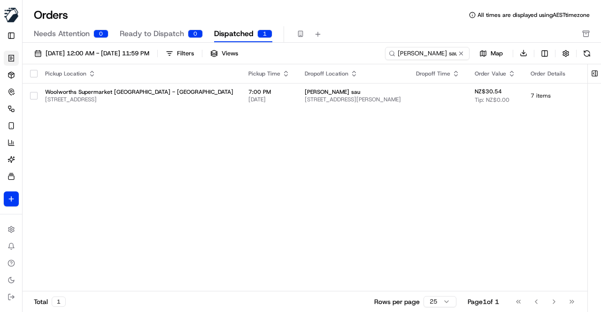
click at [277, 139] on div "Pickup Location Pickup Time Dropoff Location Dropoff Time Order Value Order Det…" at bounding box center [351, 178] width 657 height 228
